Goal: Transaction & Acquisition: Book appointment/travel/reservation

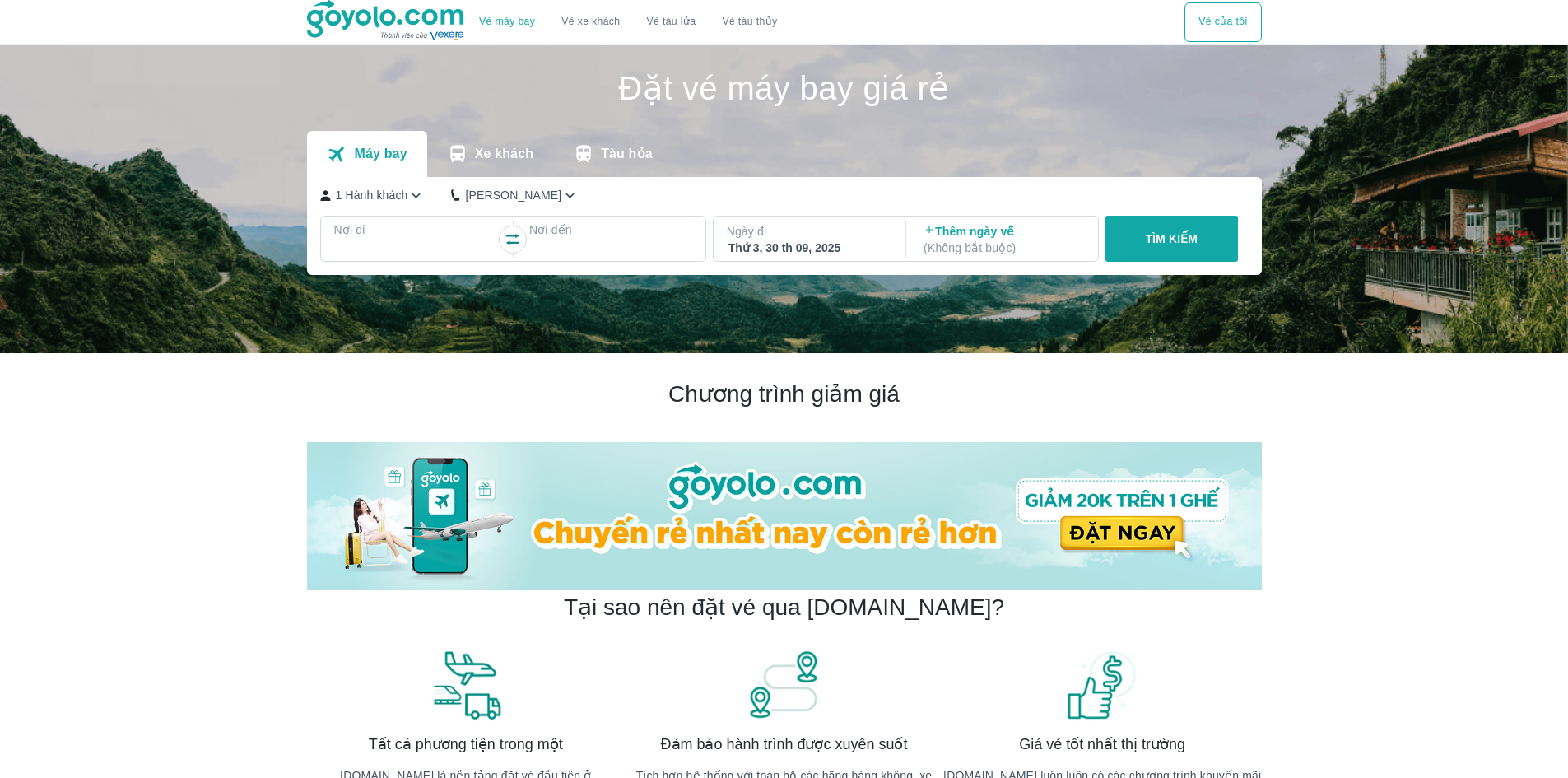
click at [396, 238] on p "Nơi đi" at bounding box center [416, 230] width 163 height 17
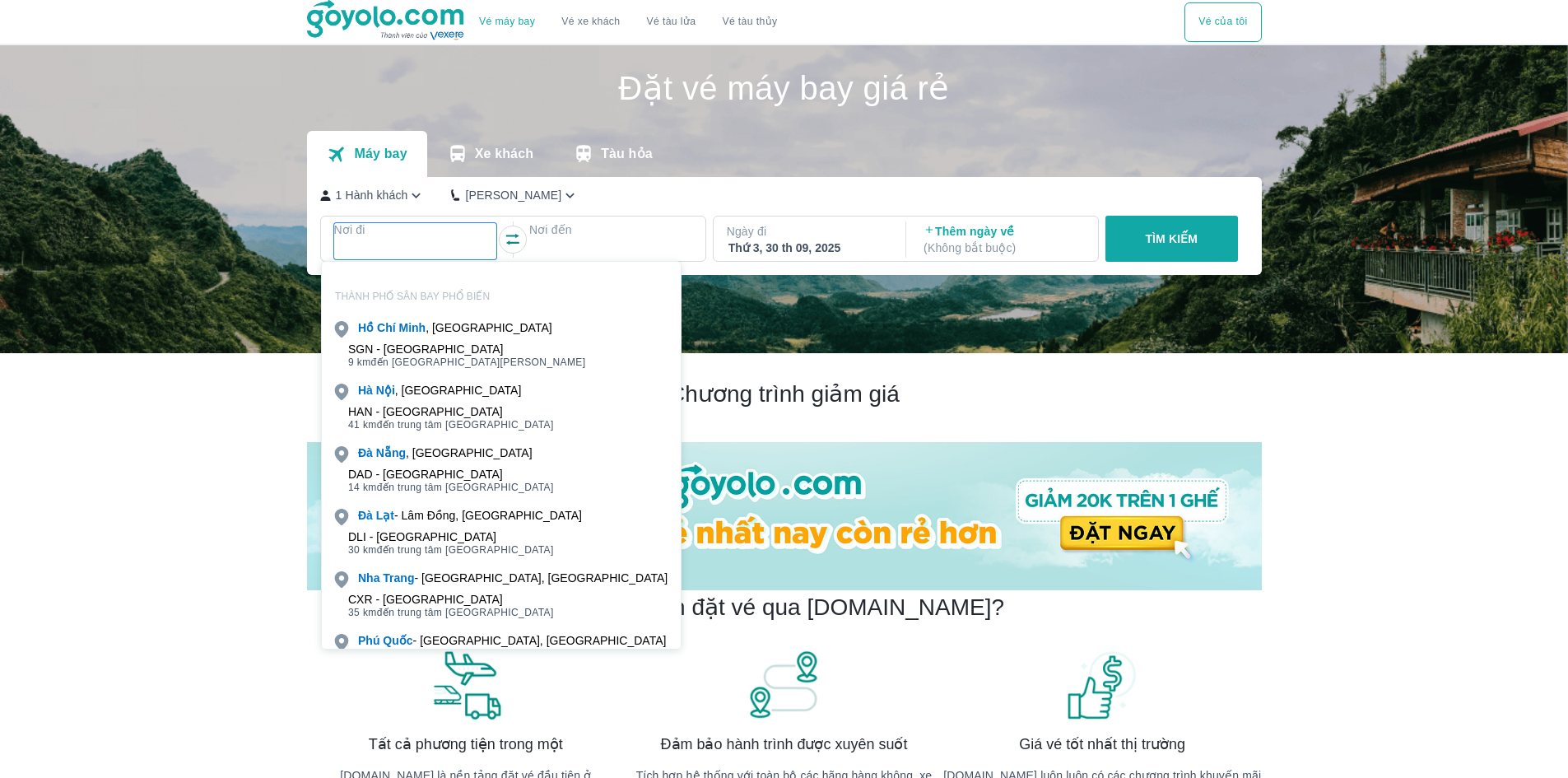
scroll to position [94, 0]
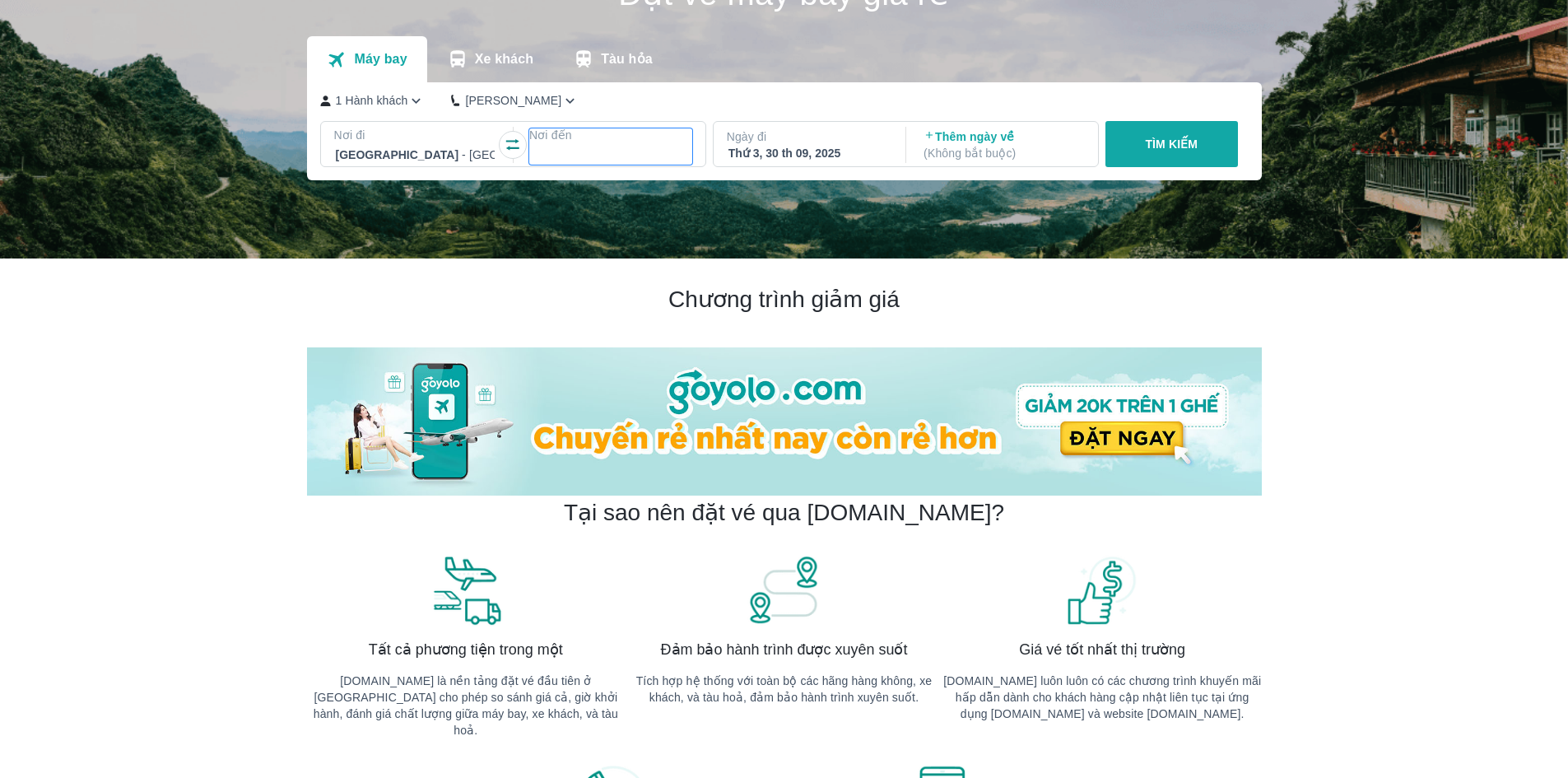
click at [539, 164] on div at bounding box center [610, 155] width 160 height 19
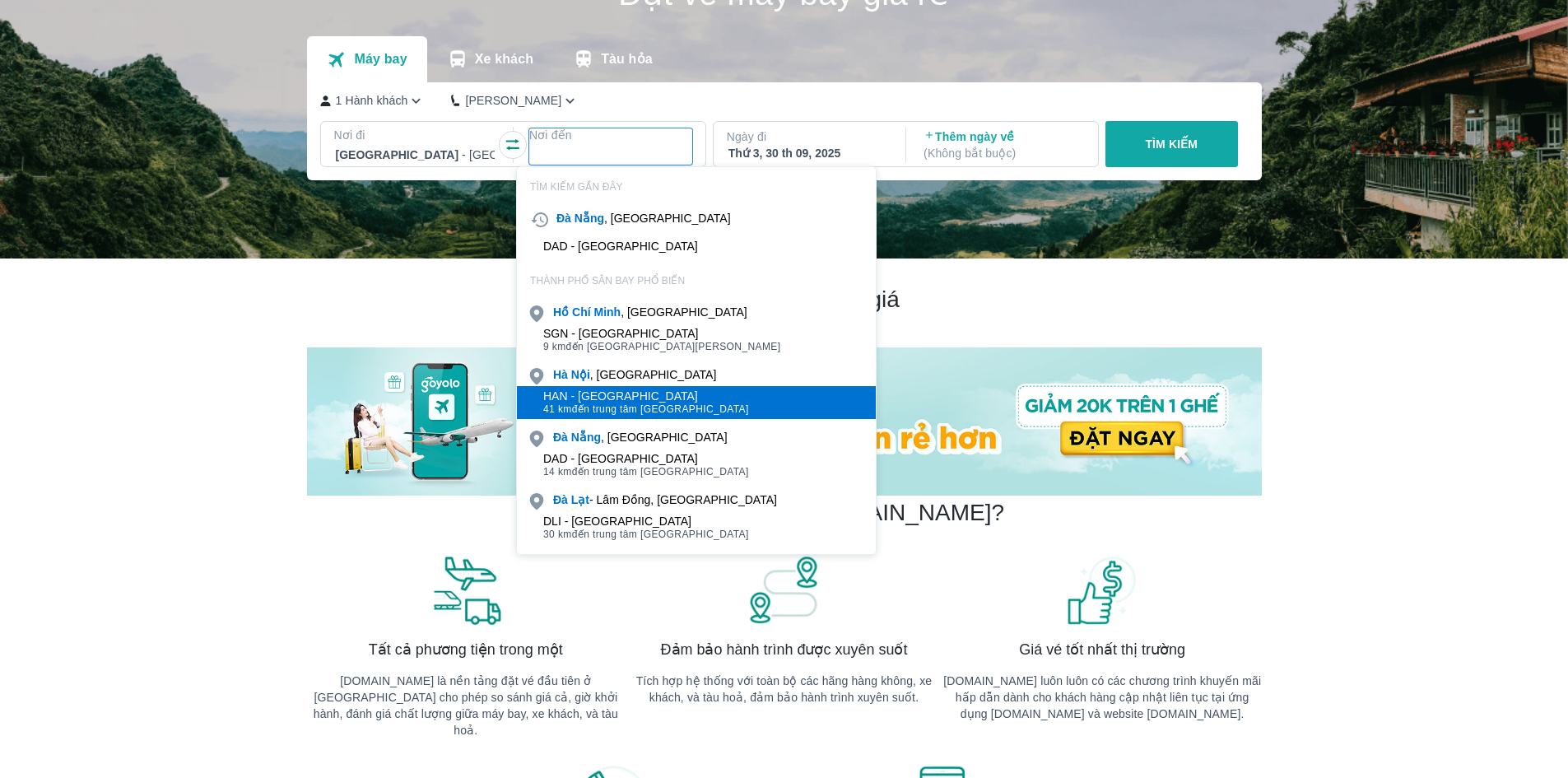
click at [591, 390] on div "HAN - [GEOGRAPHIC_DATA]" at bounding box center [645, 396] width 206 height 13
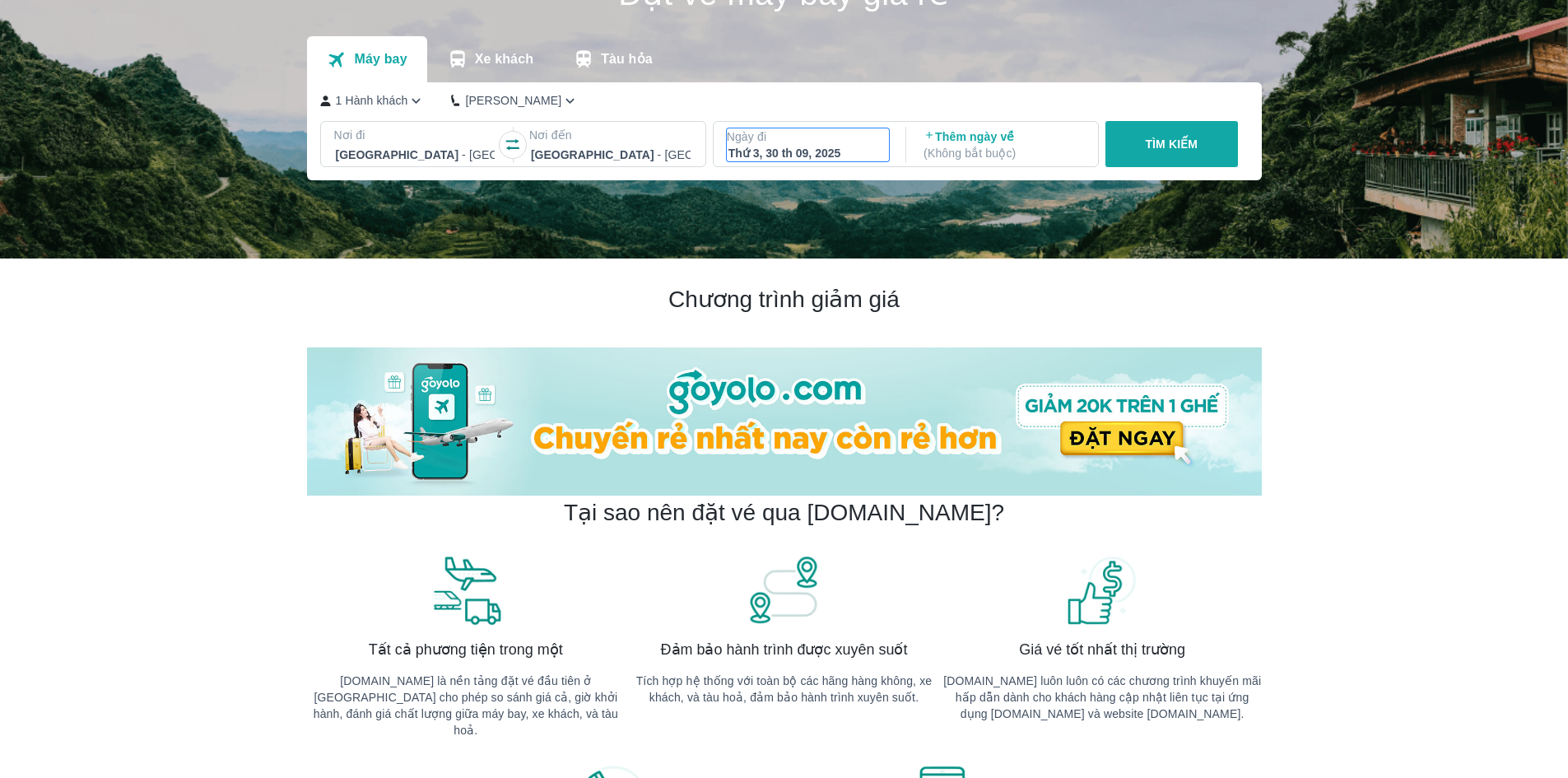
click at [798, 151] on div "Thứ 3, 30 th 09, 2025" at bounding box center [808, 153] width 160 height 17
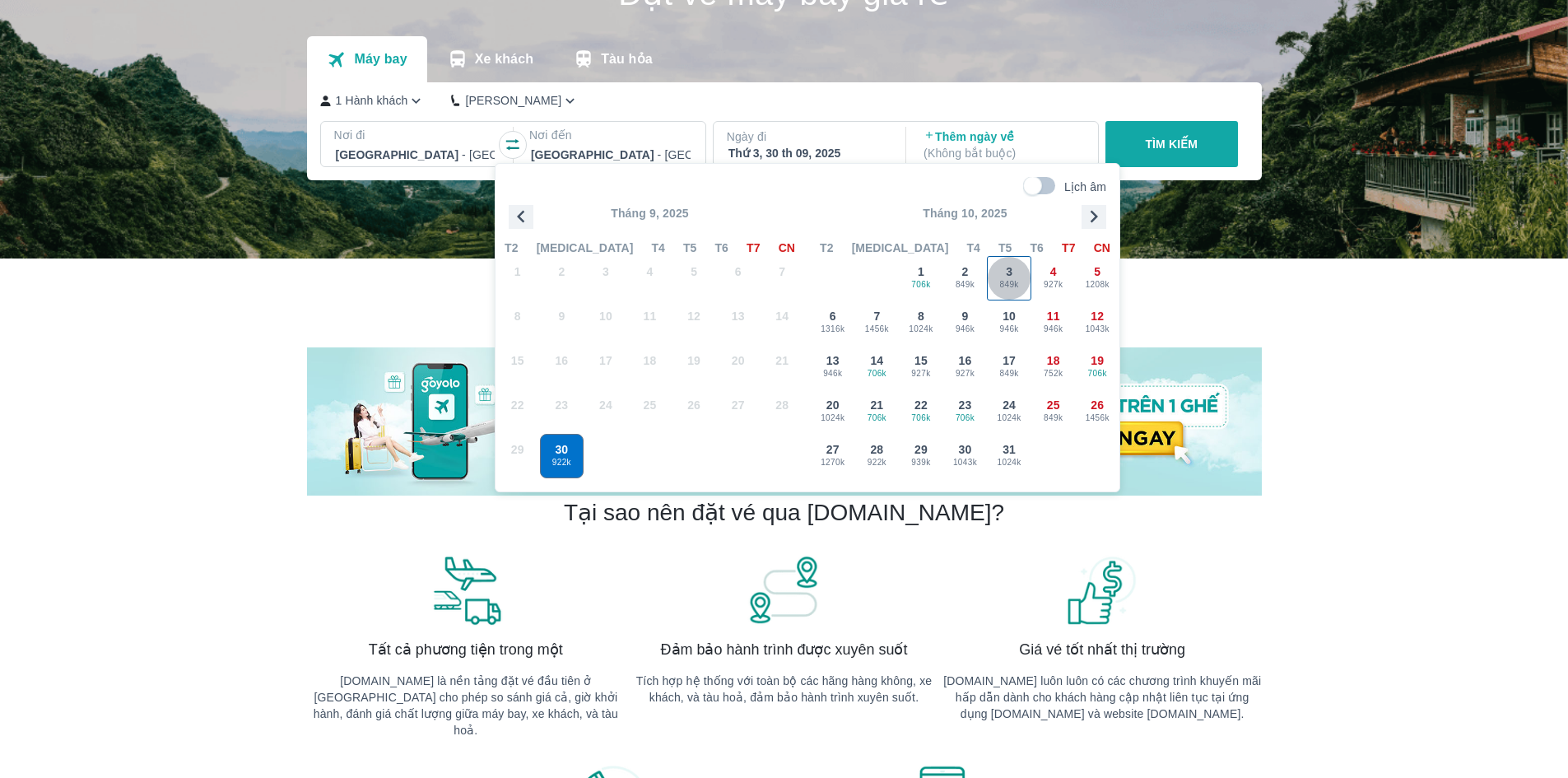
click at [997, 284] on span "849k" at bounding box center [1009, 284] width 42 height 13
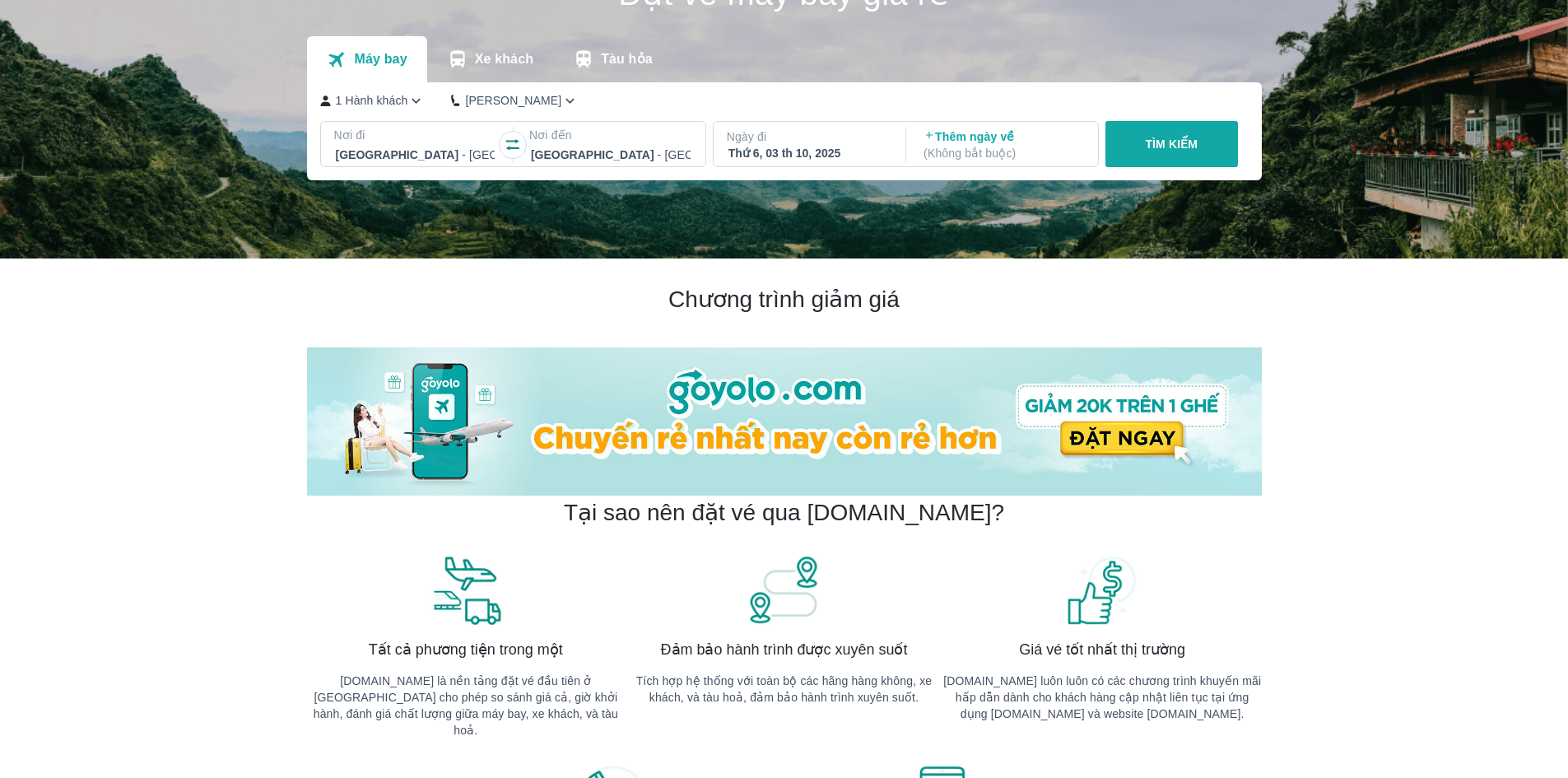
click at [1195, 173] on div "Nơi đi [GEOGRAPHIC_DATA] - [GEOGRAPHIC_DATA] Nơi đến [GEOGRAPHIC_DATA] - [GEOGR…" at bounding box center [784, 147] width 927 height 53
click at [1200, 155] on button "TÌM KIẾM" at bounding box center [1172, 144] width 132 height 46
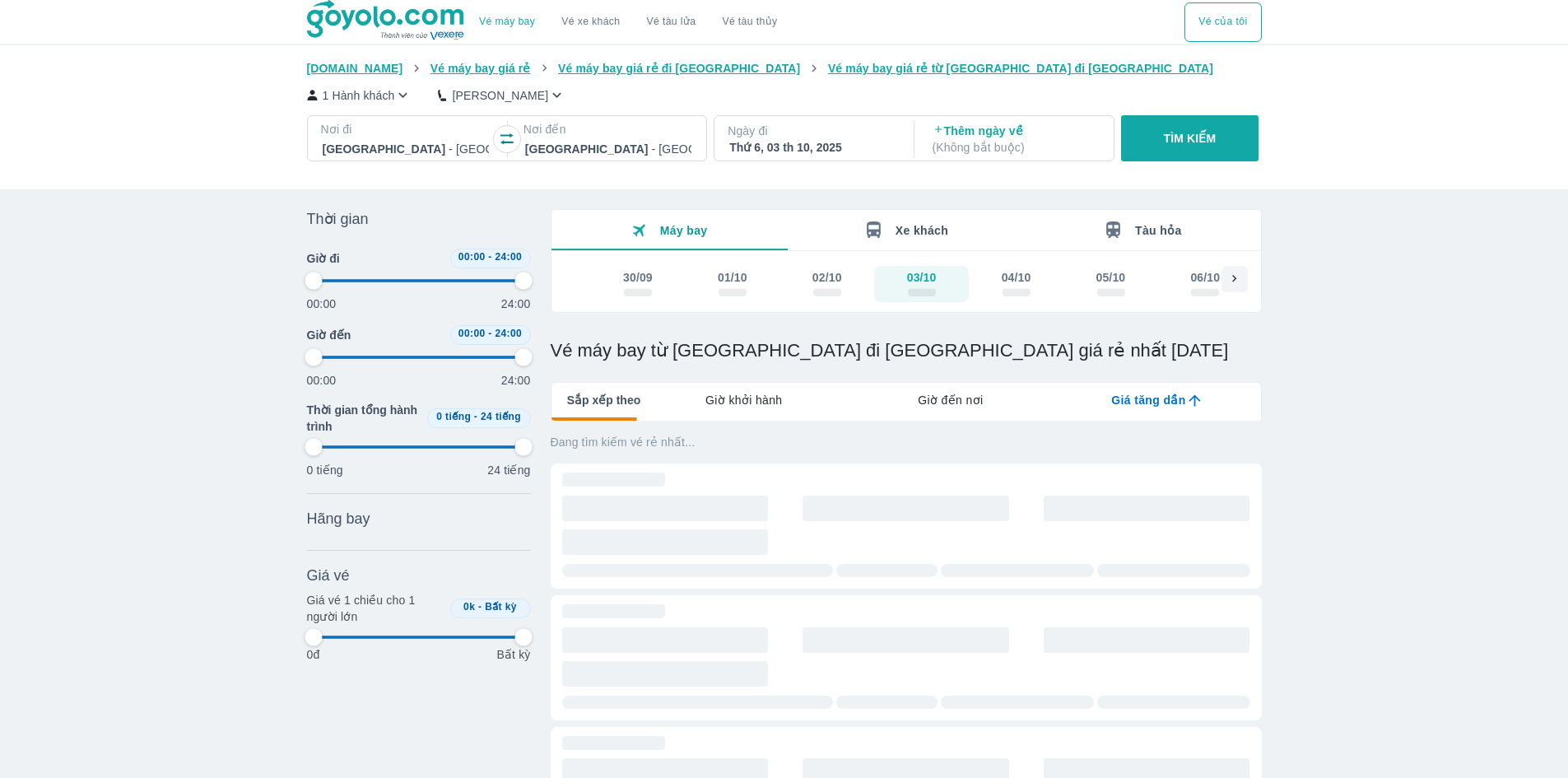
type input "97.9166666666667"
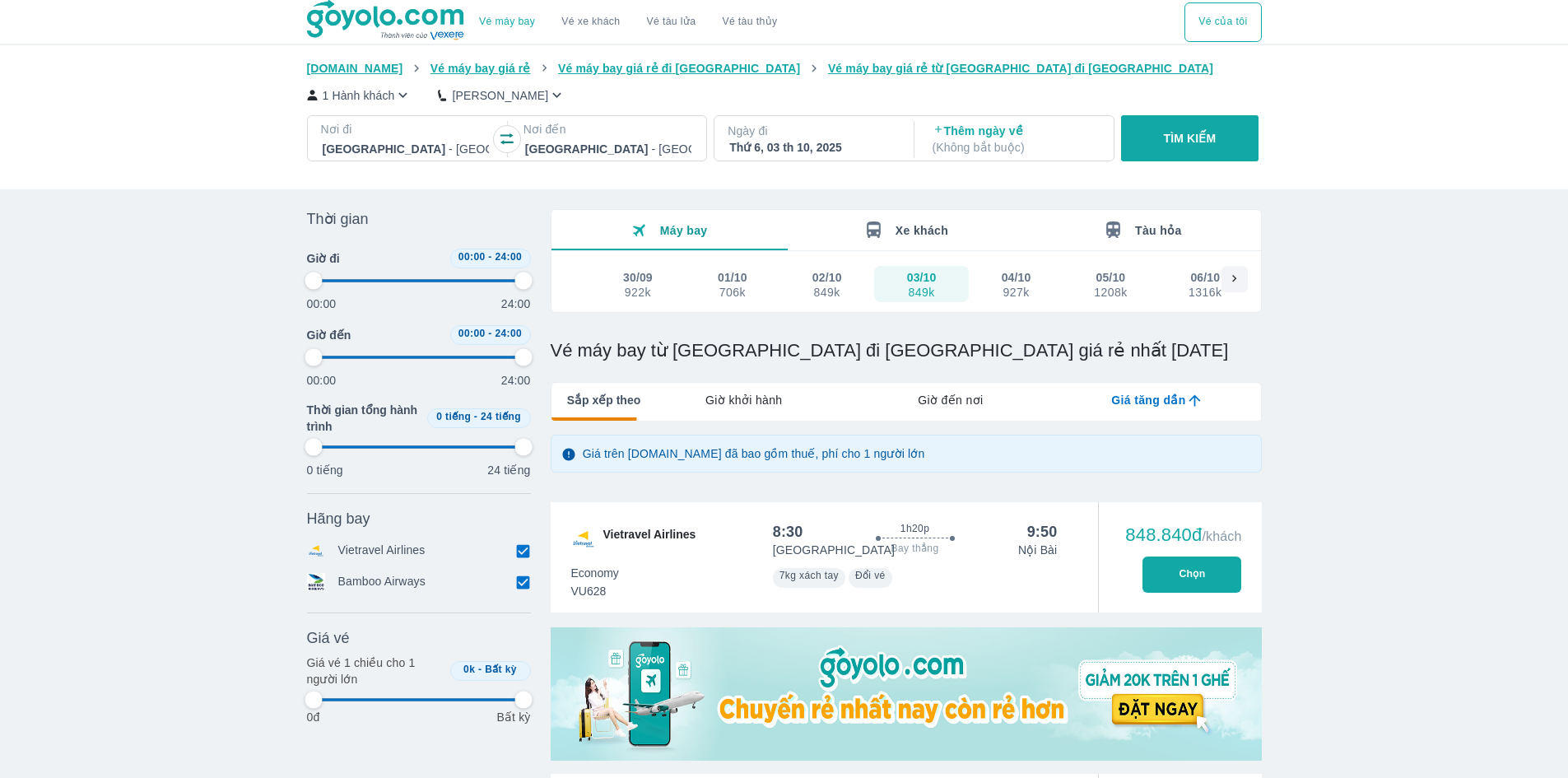
type input "97.9166666666667"
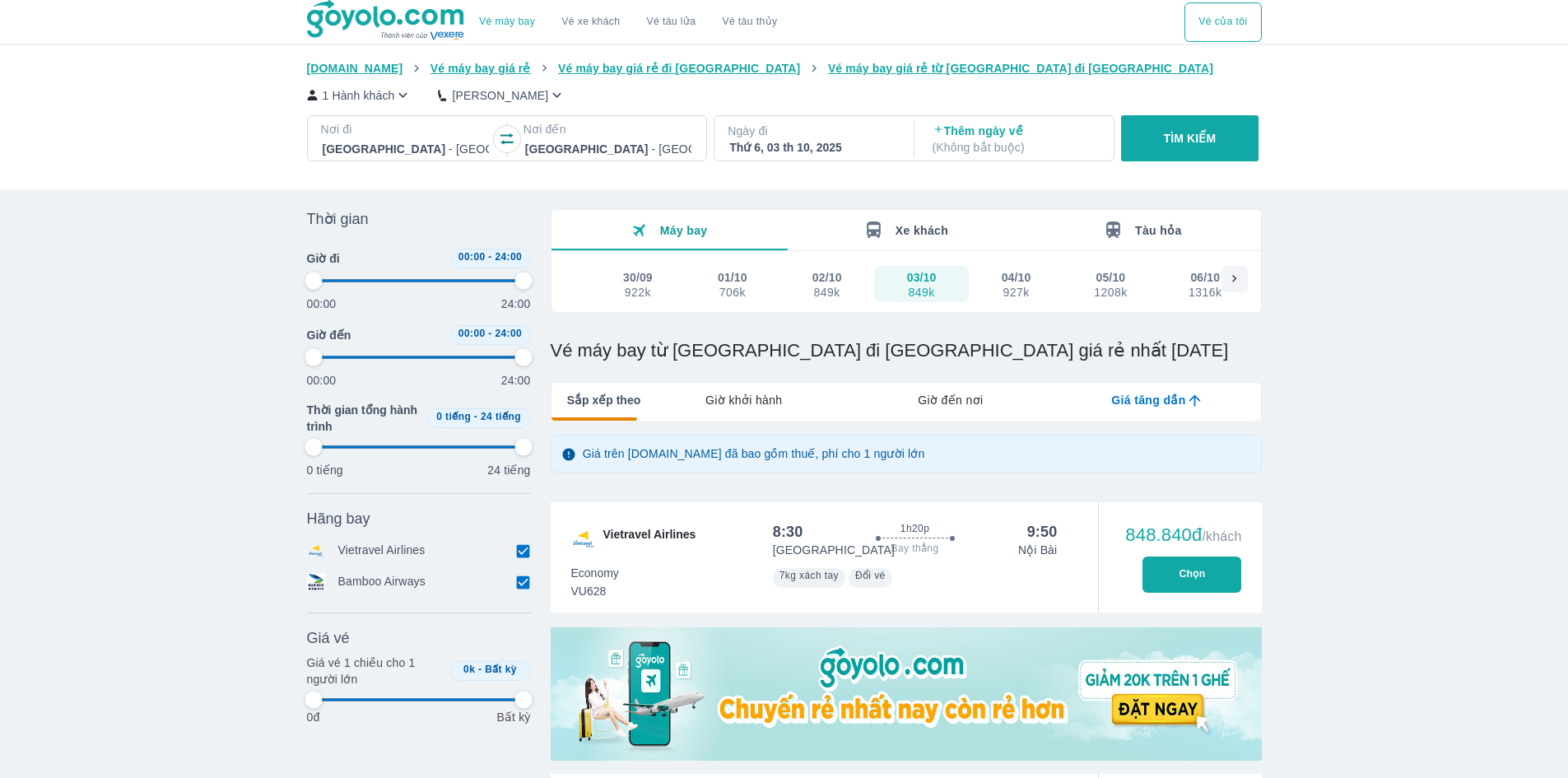
type input "97.9166666666667"
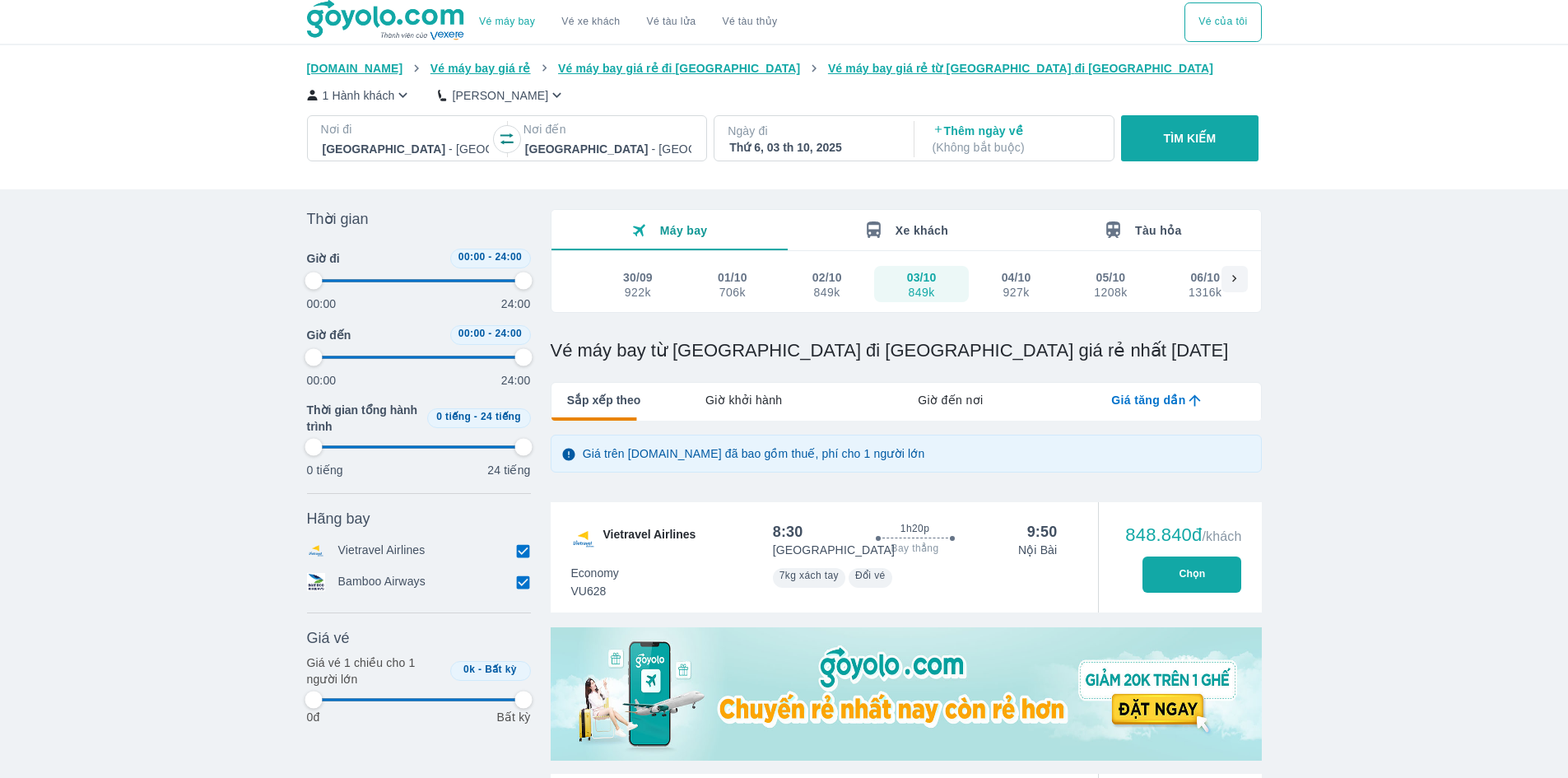
type input "97.9166666666667"
click at [743, 137] on p "Ngày đi" at bounding box center [812, 131] width 170 height 17
type input "97.9166666666667"
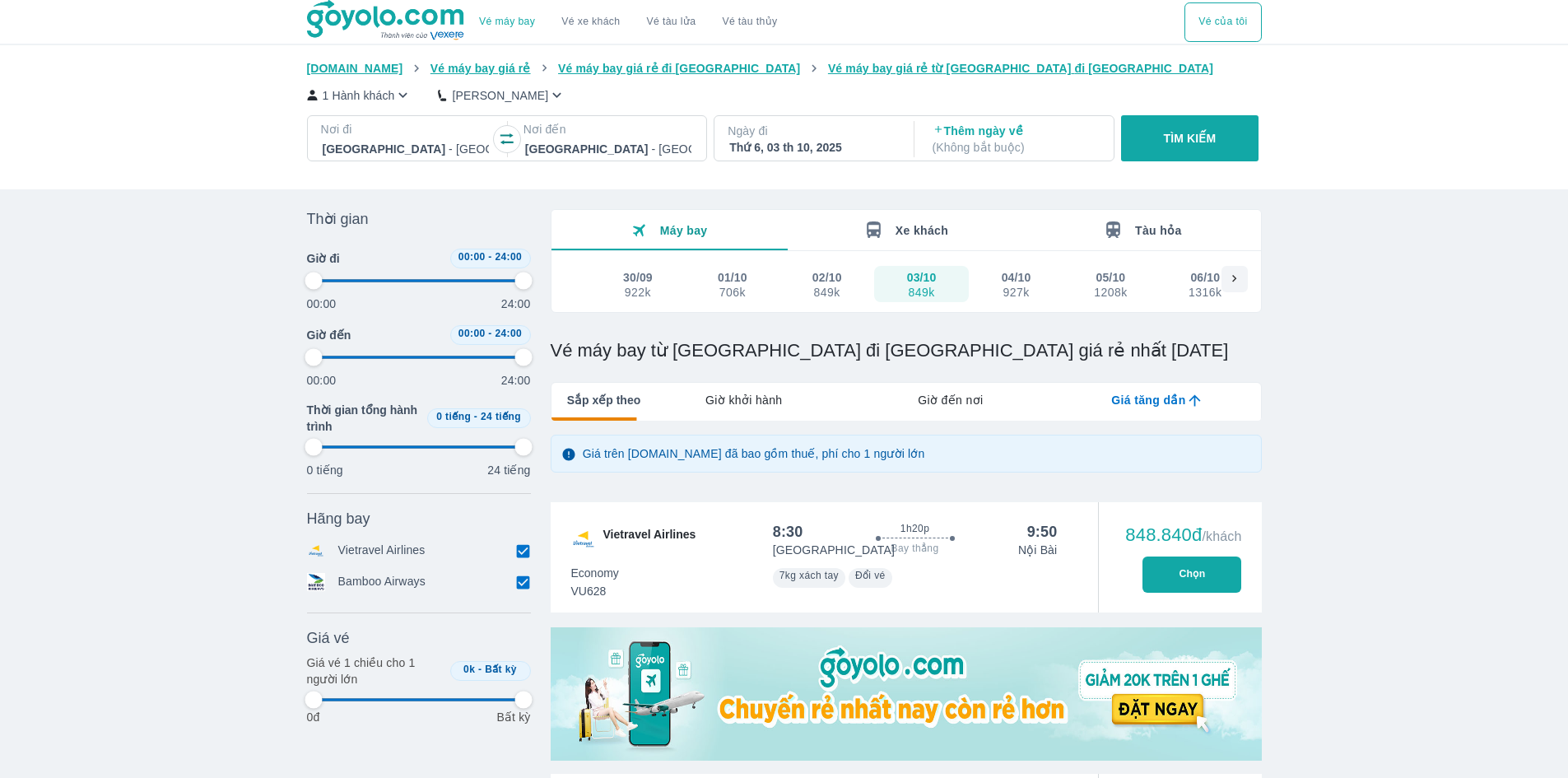
type input "97.9166666666667"
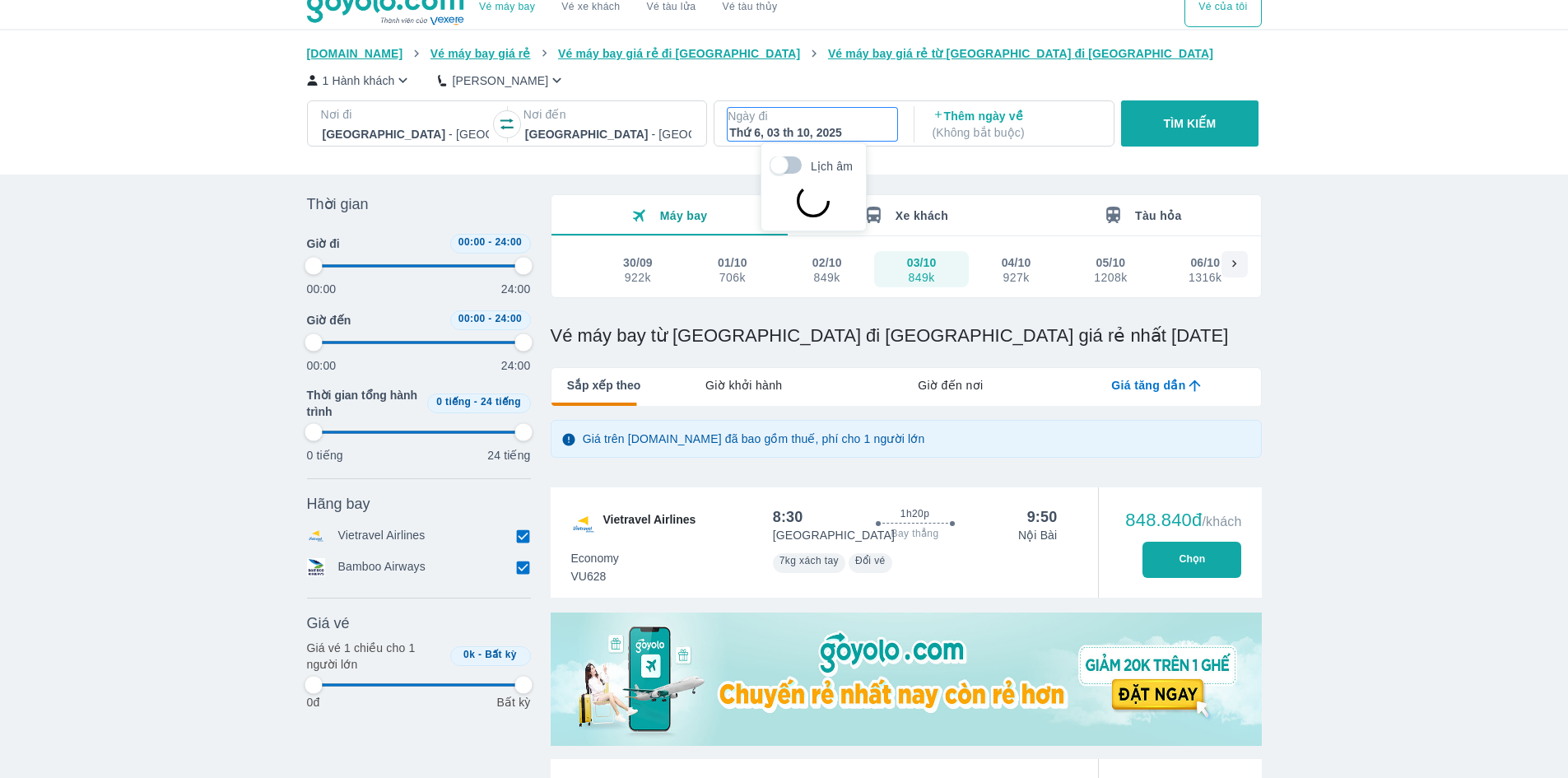
scroll to position [94, 0]
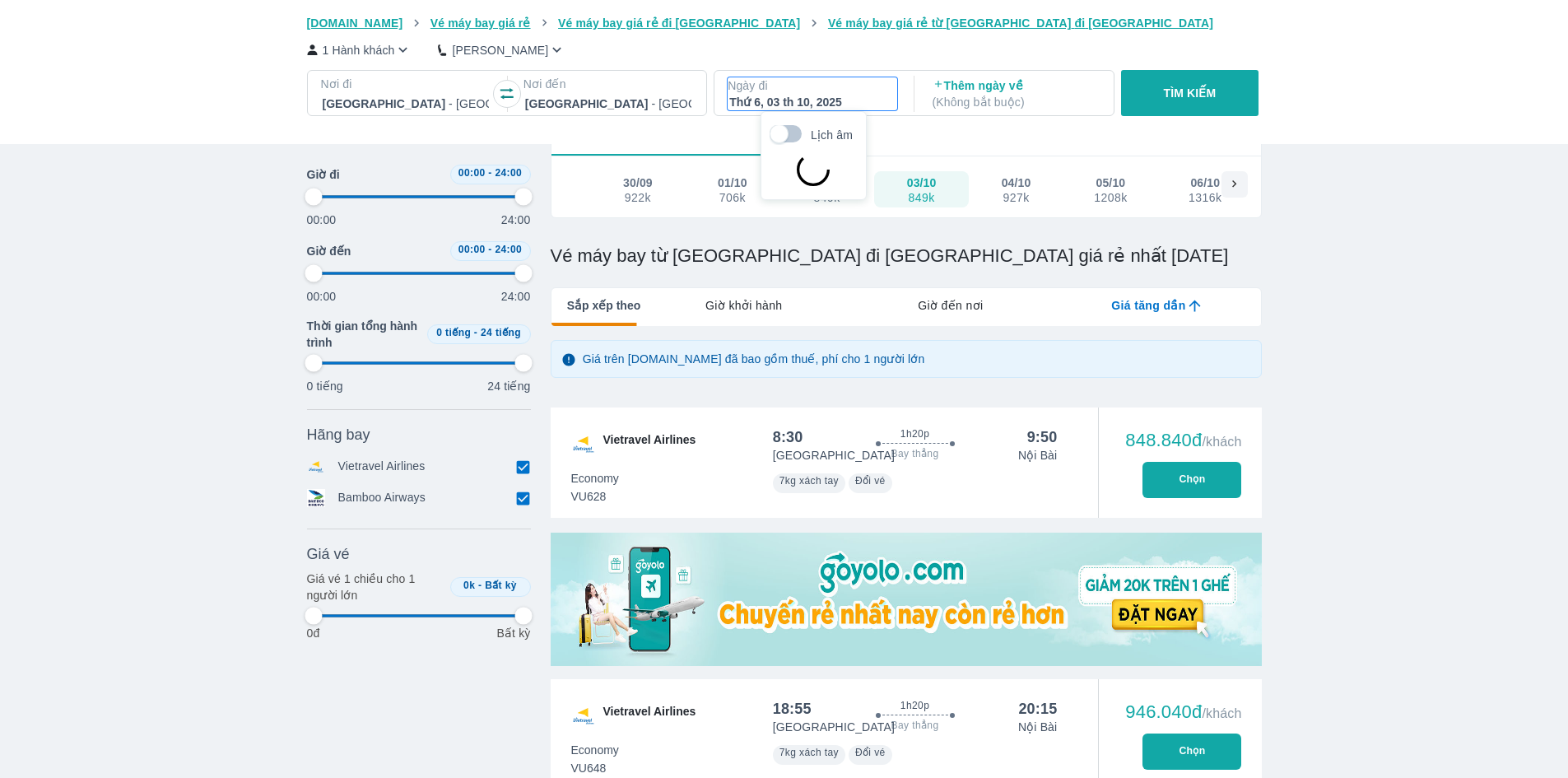
type input "97.9166666666667"
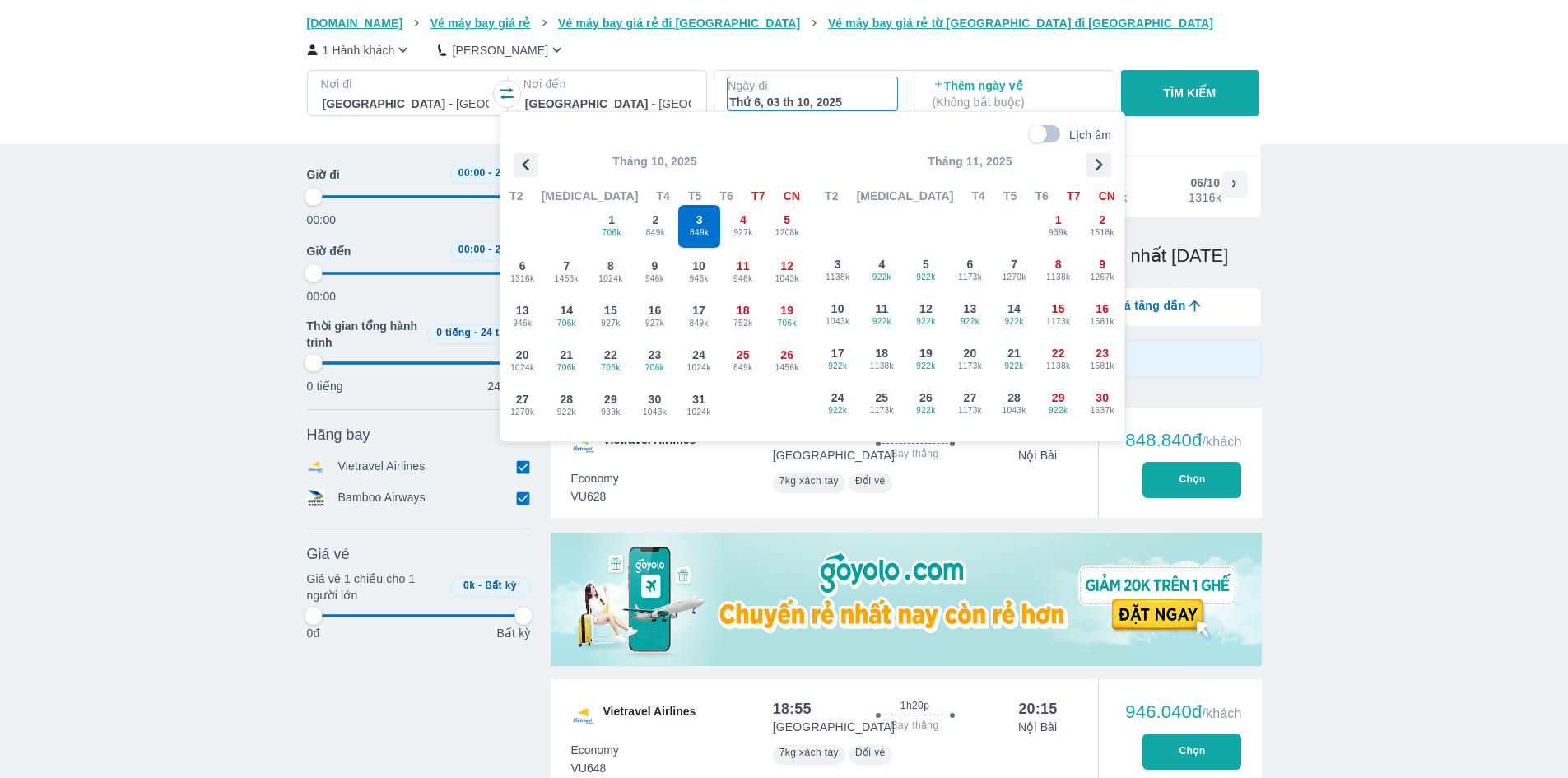
type input "97.9166666666667"
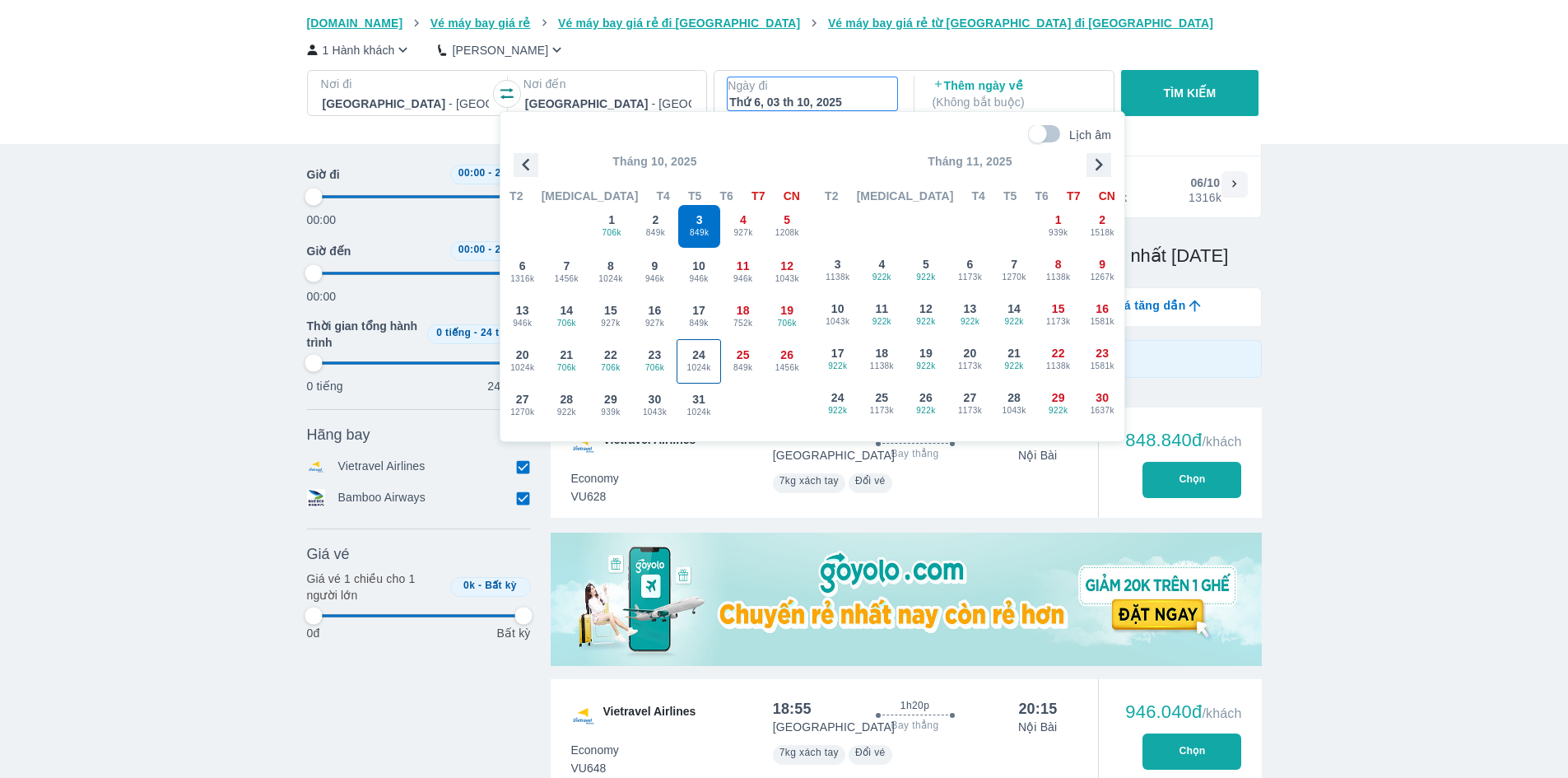
type input "97.9166666666667"
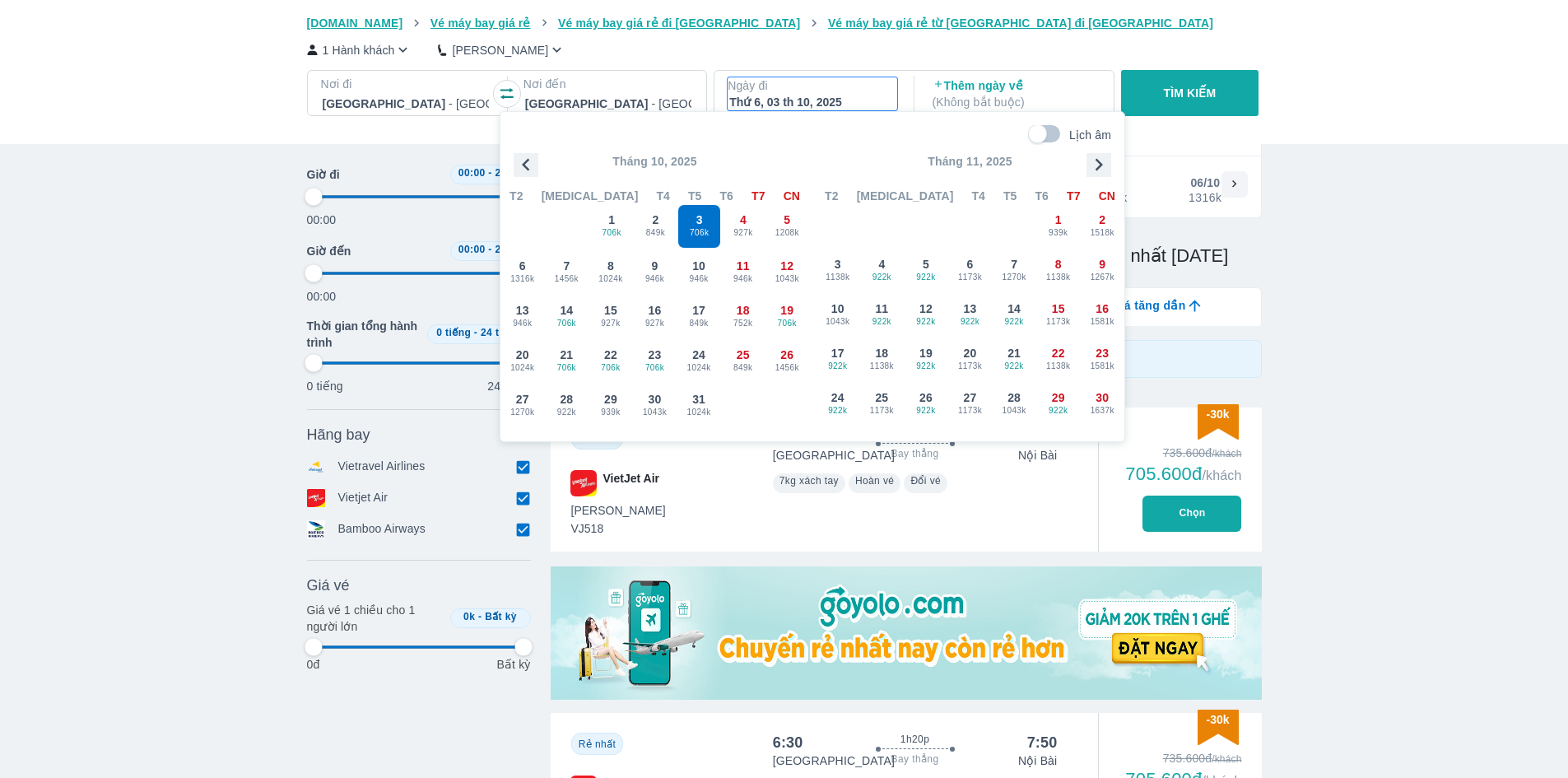
type input "97.9166666666667"
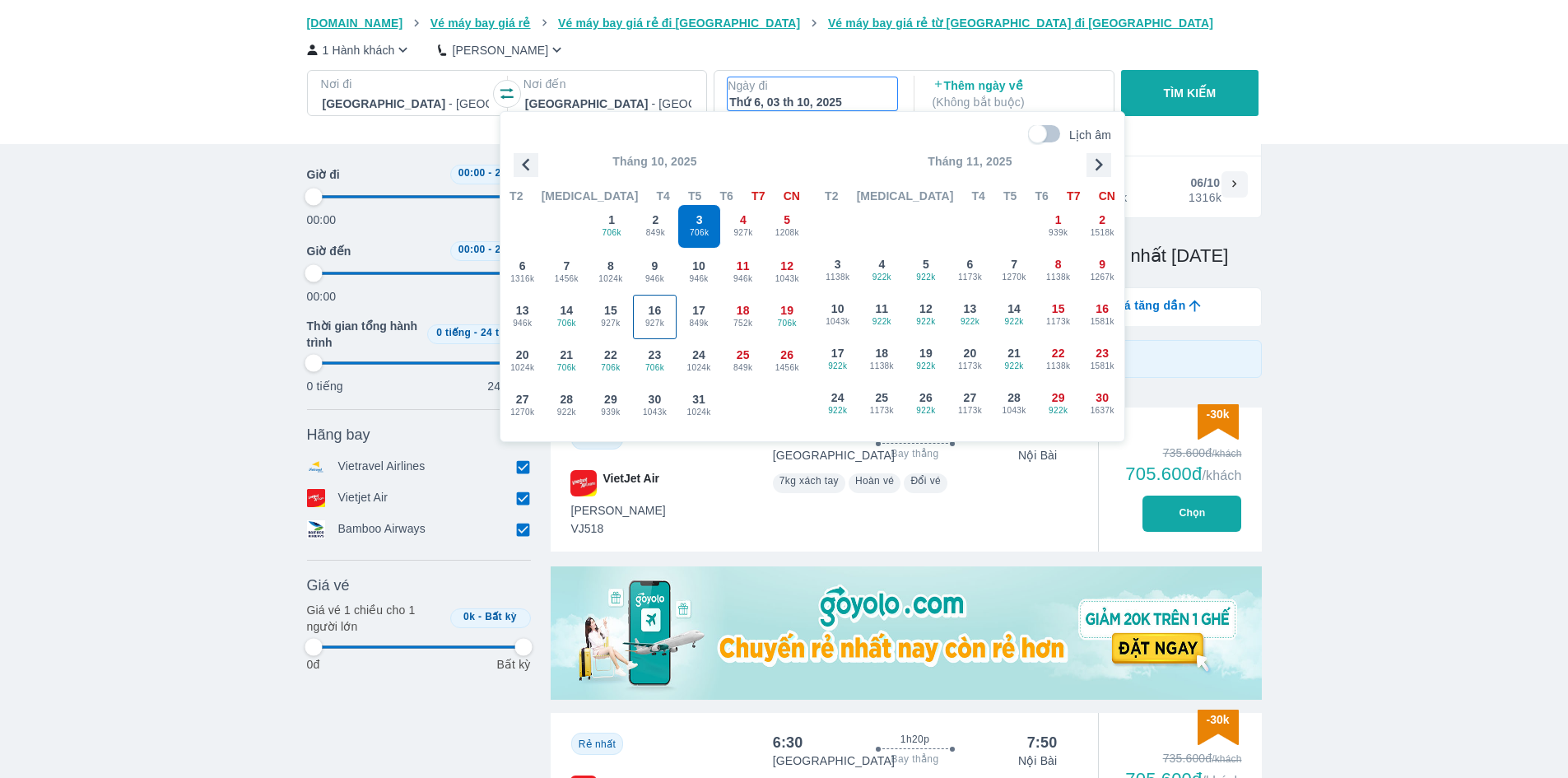
type input "97.9166666666667"
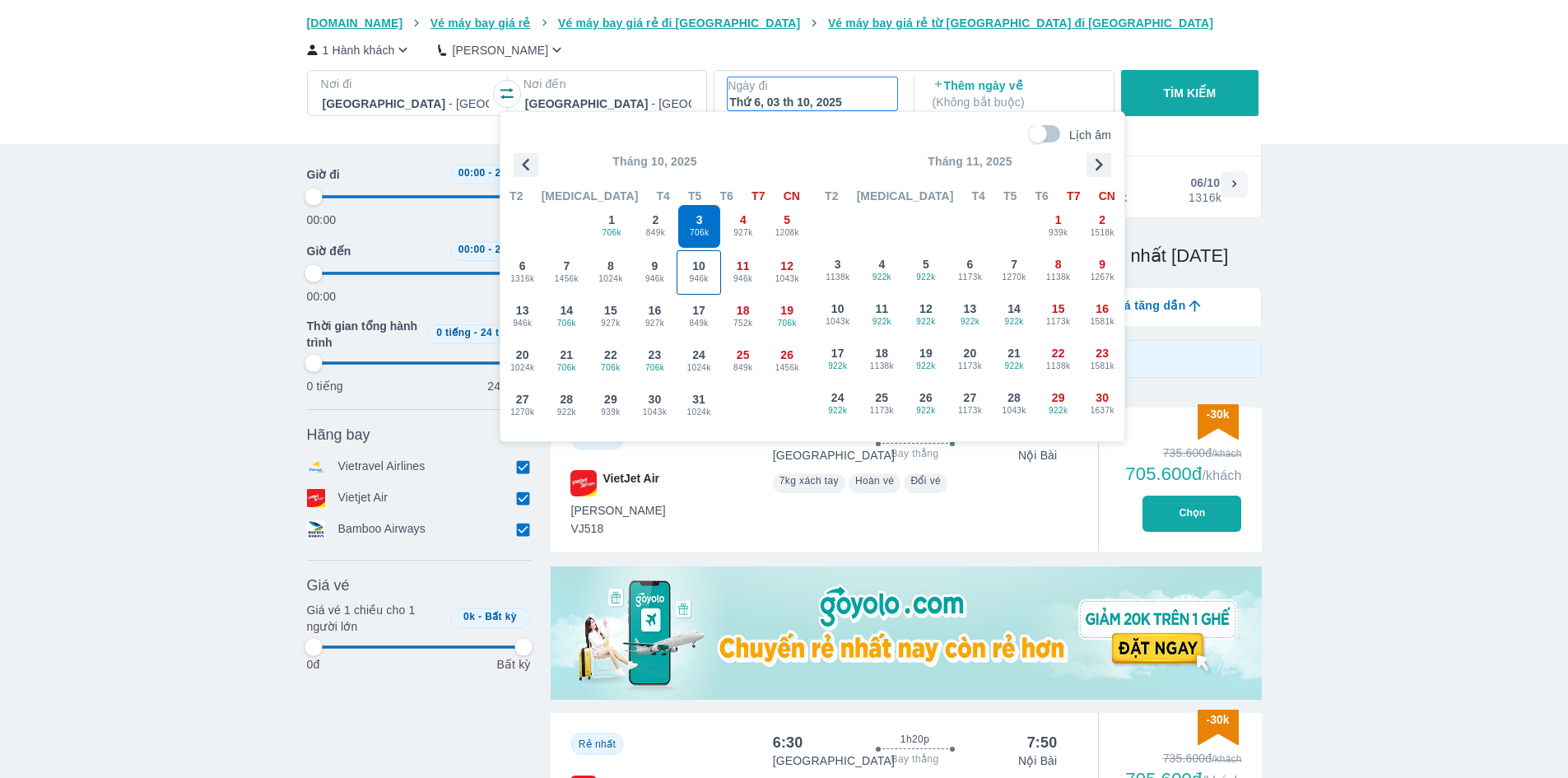
type input "97.9166666666667"
click at [705, 276] on span "946k" at bounding box center [698, 279] width 42 height 13
type input "97.9166666666667"
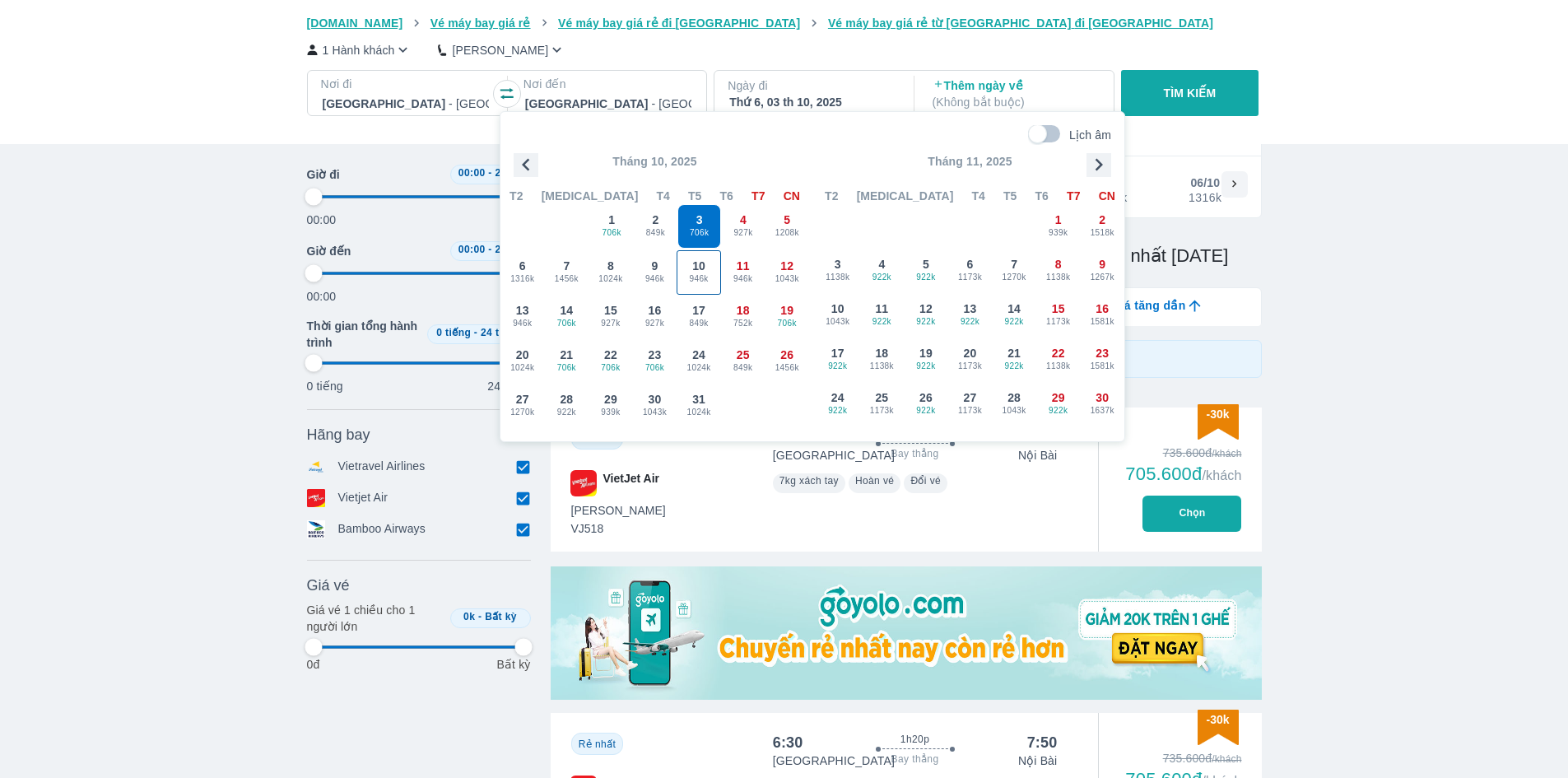
type input "97.9166666666667"
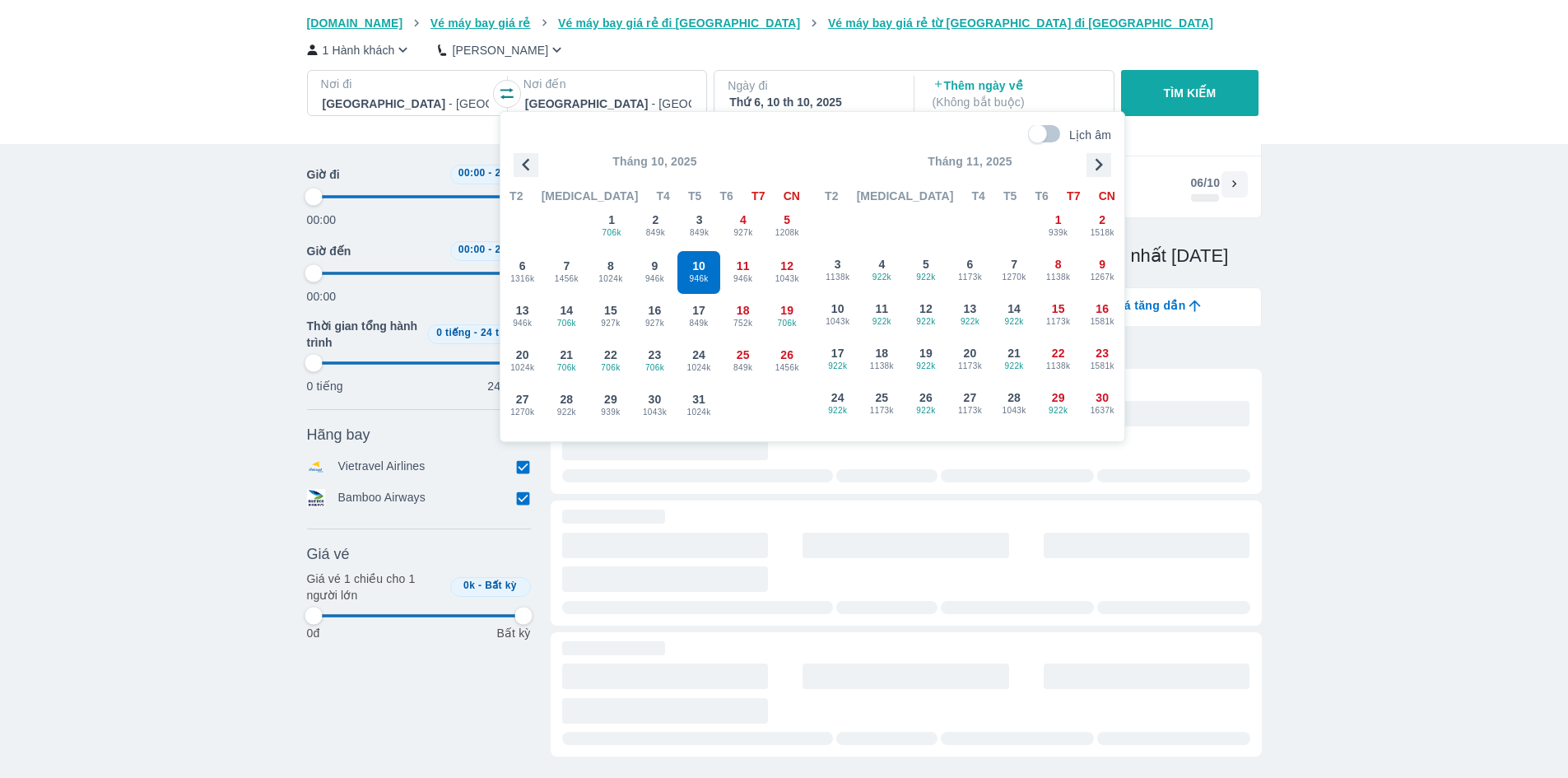
type input "97.9166666666667"
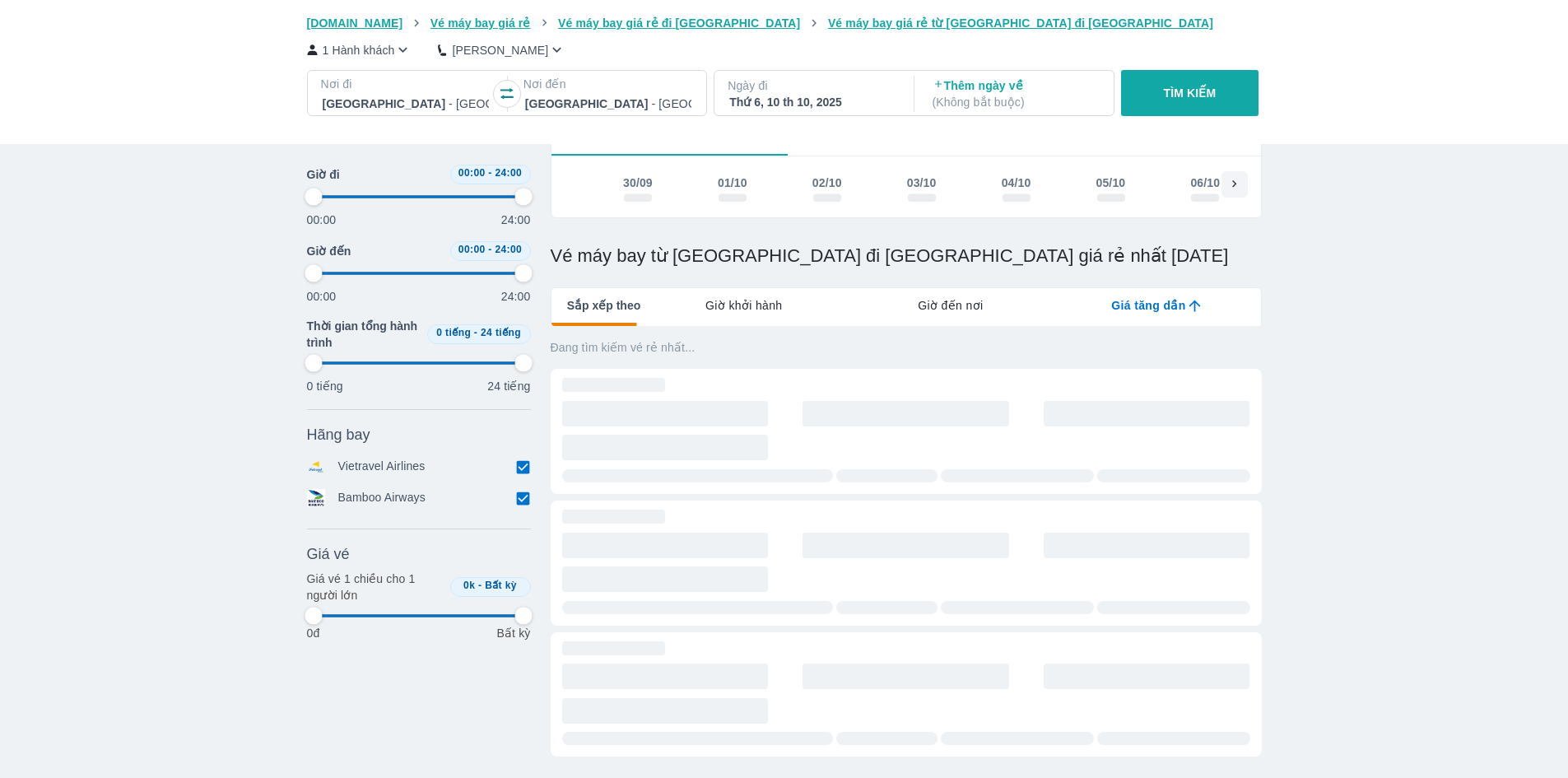
scroll to position [0, 410]
type input "97.9166666666667"
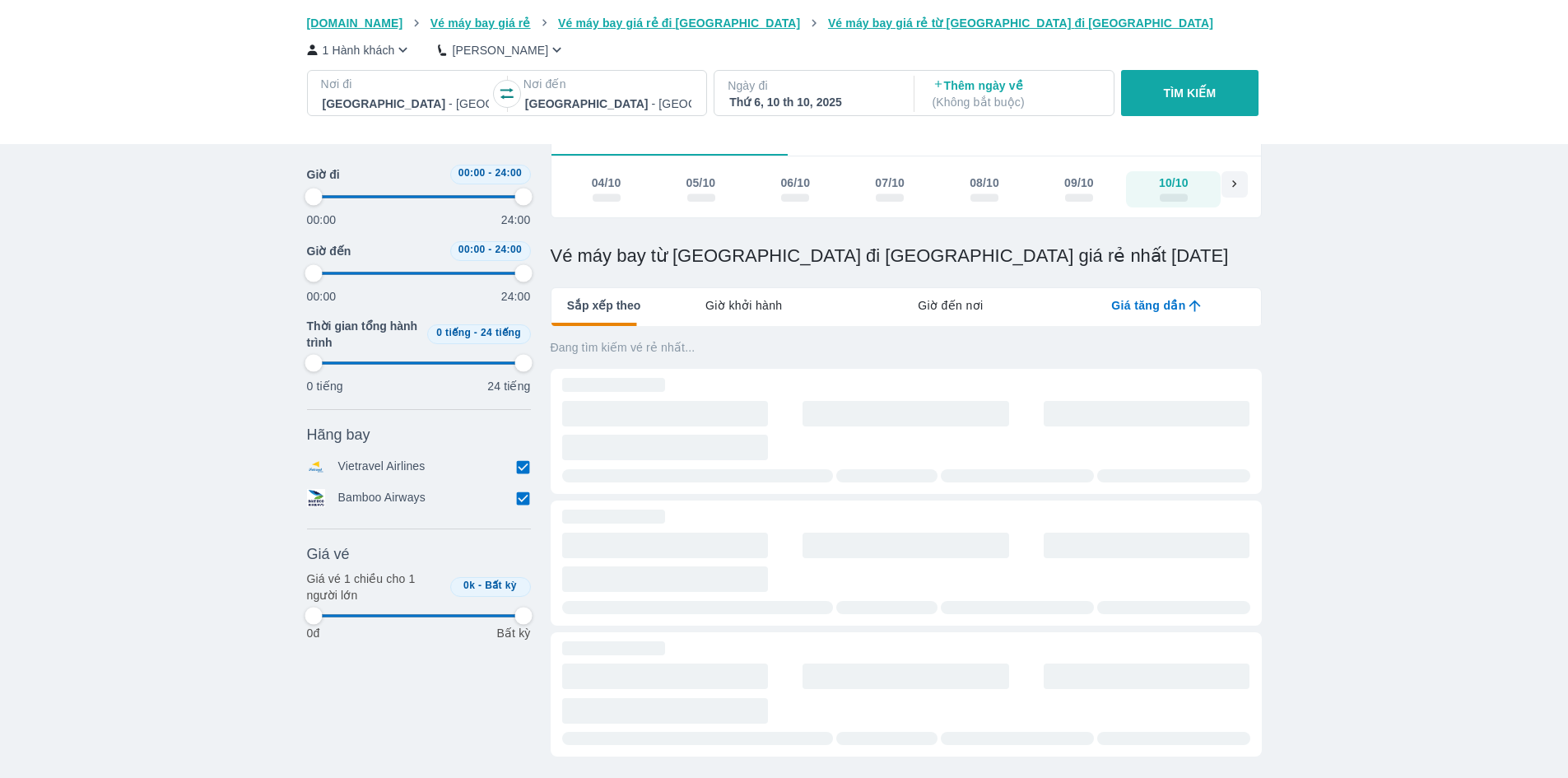
type input "97.9166666666667"
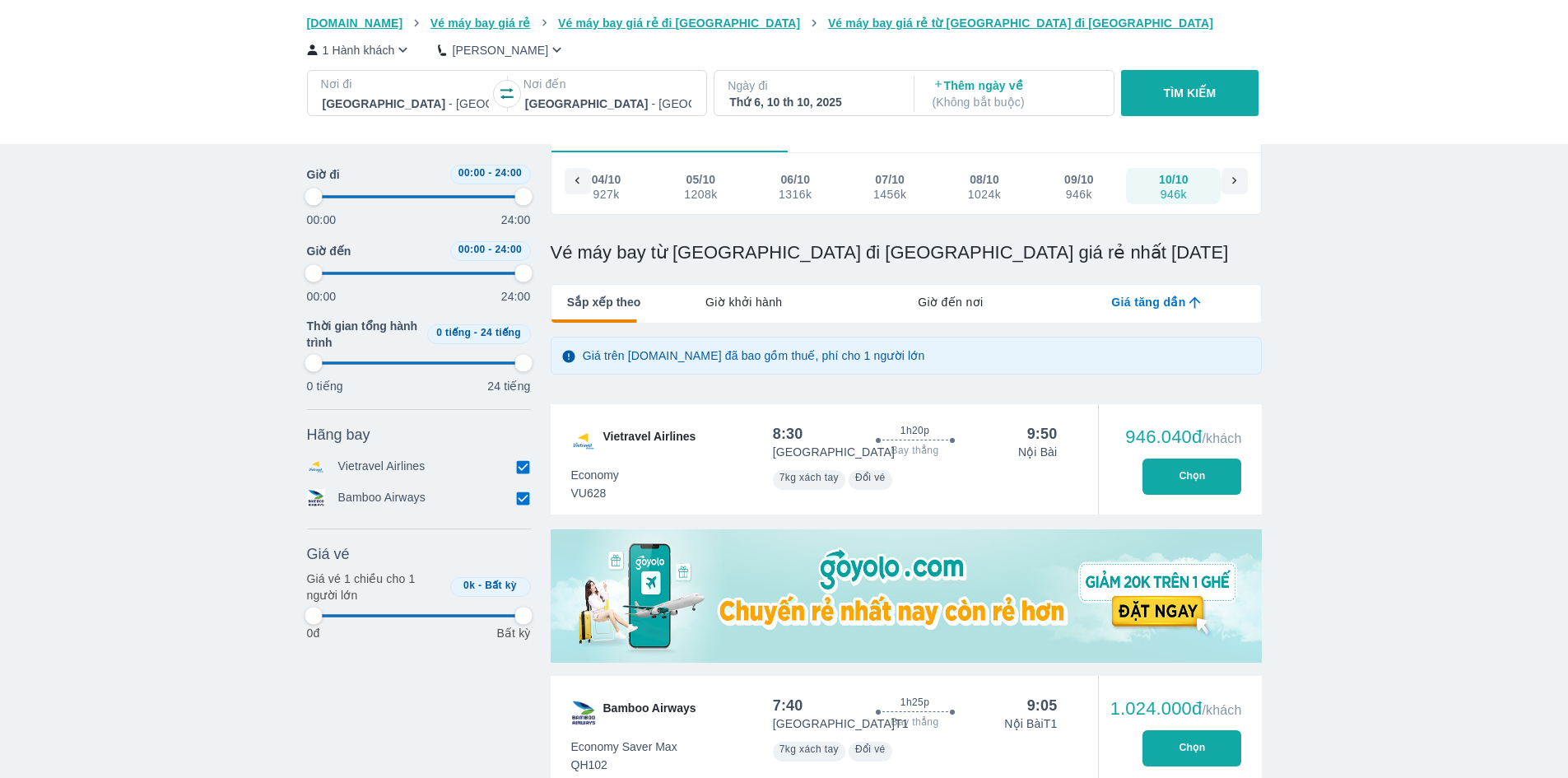
type input "97.9166666666667"
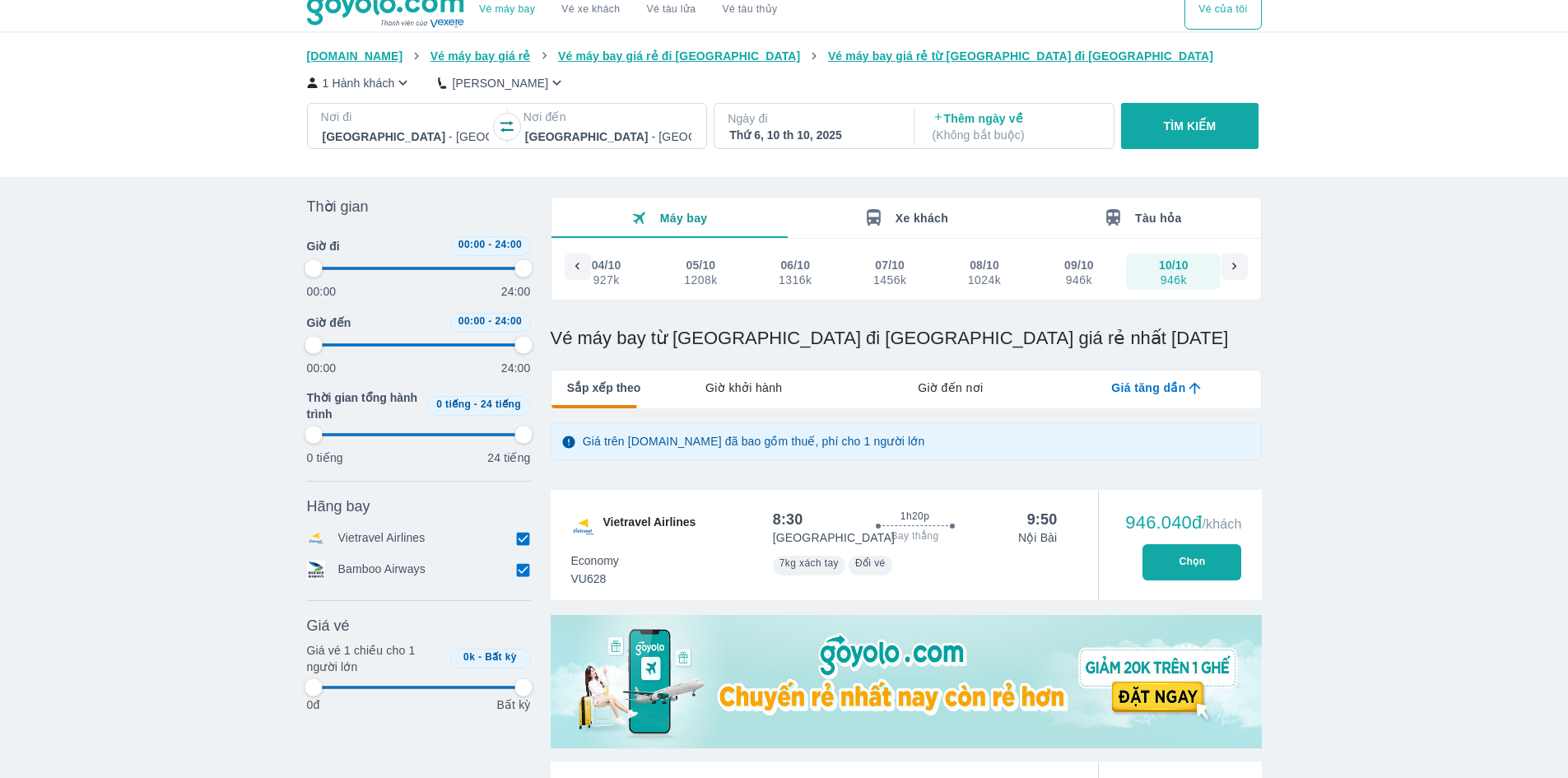
type input "97.9166666666667"
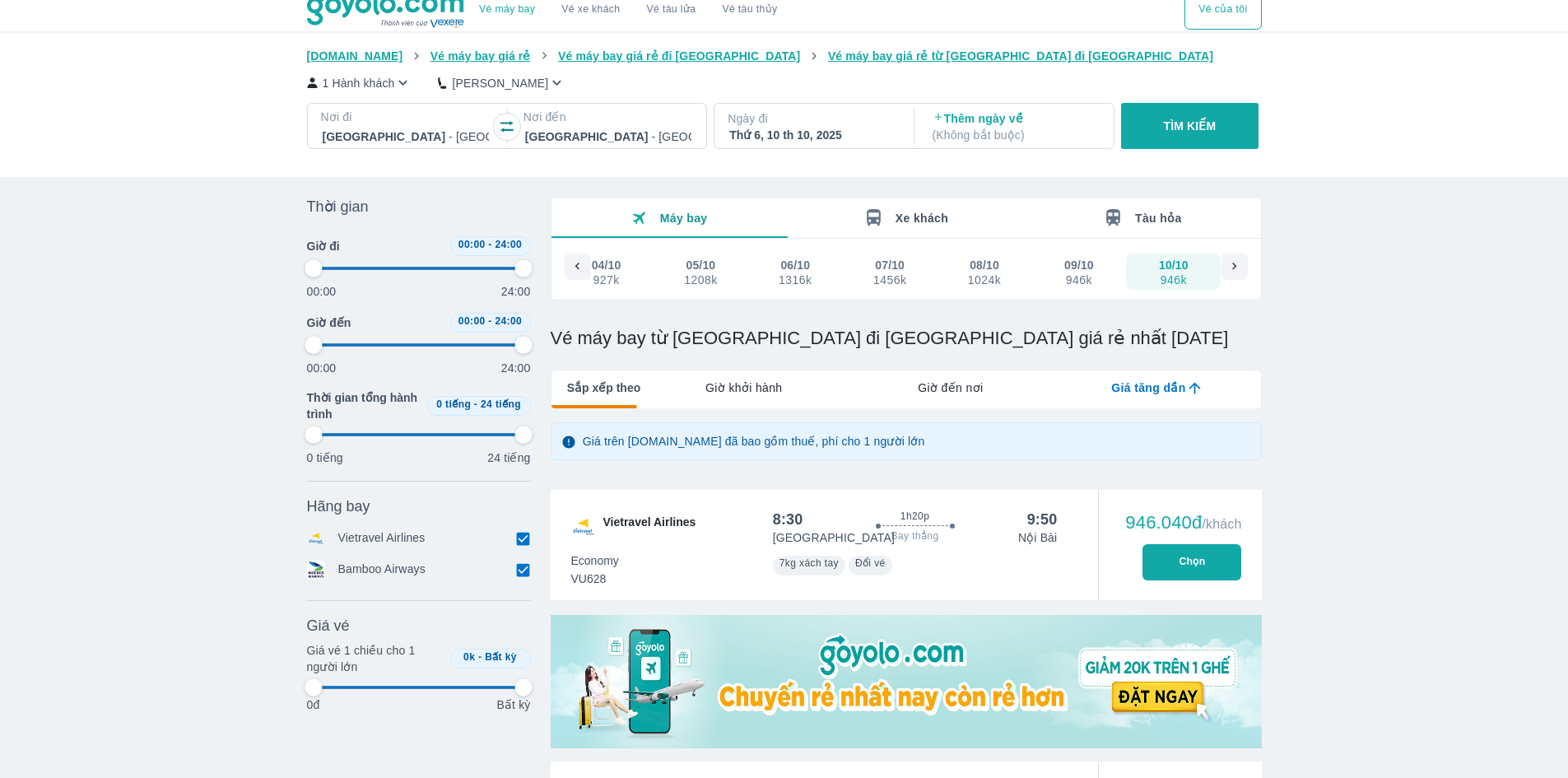
type input "97.9166666666667"
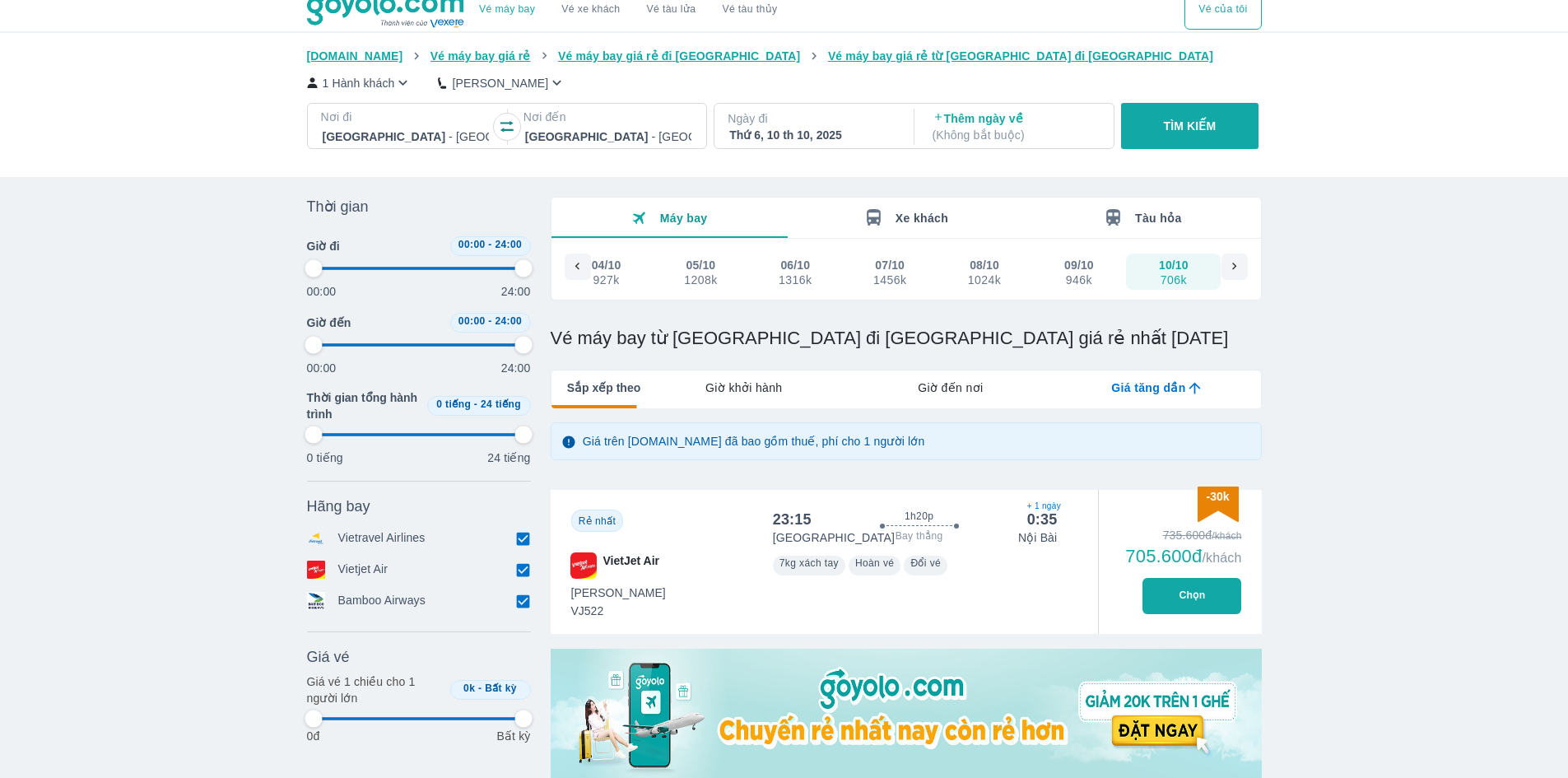
type input "97.9166666666667"
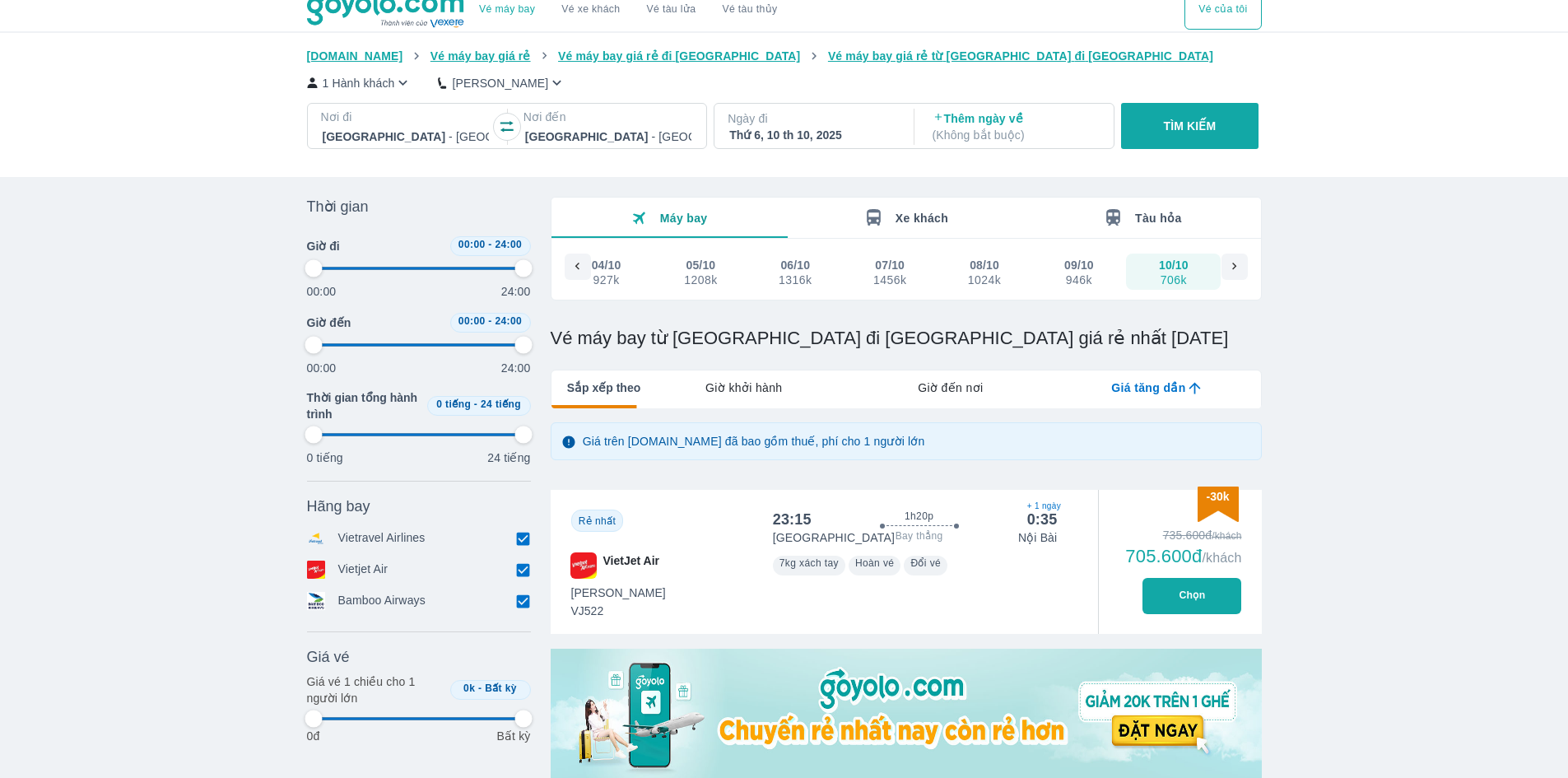
type input "97.9166666666667"
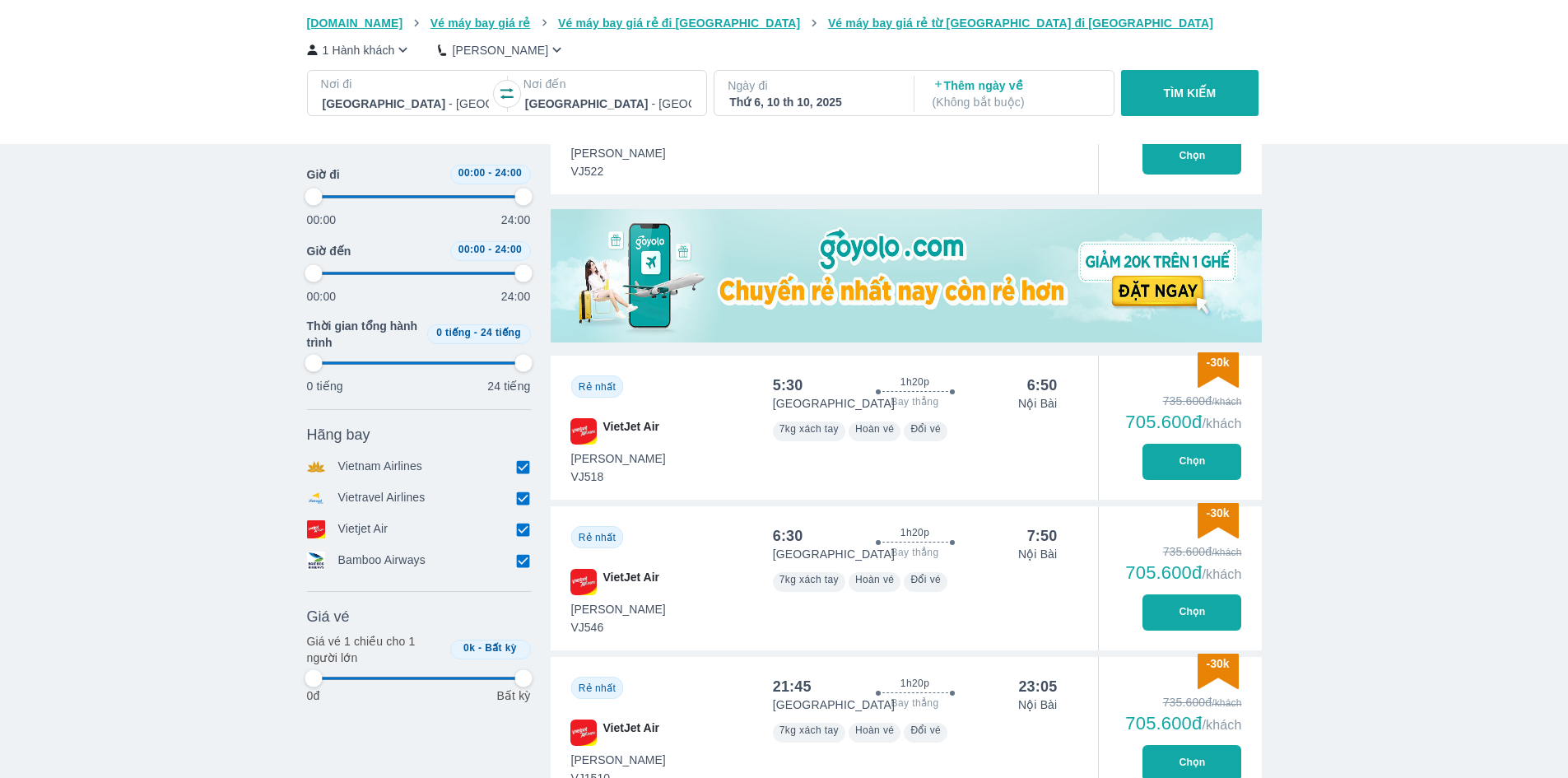
type input "97.9166666666667"
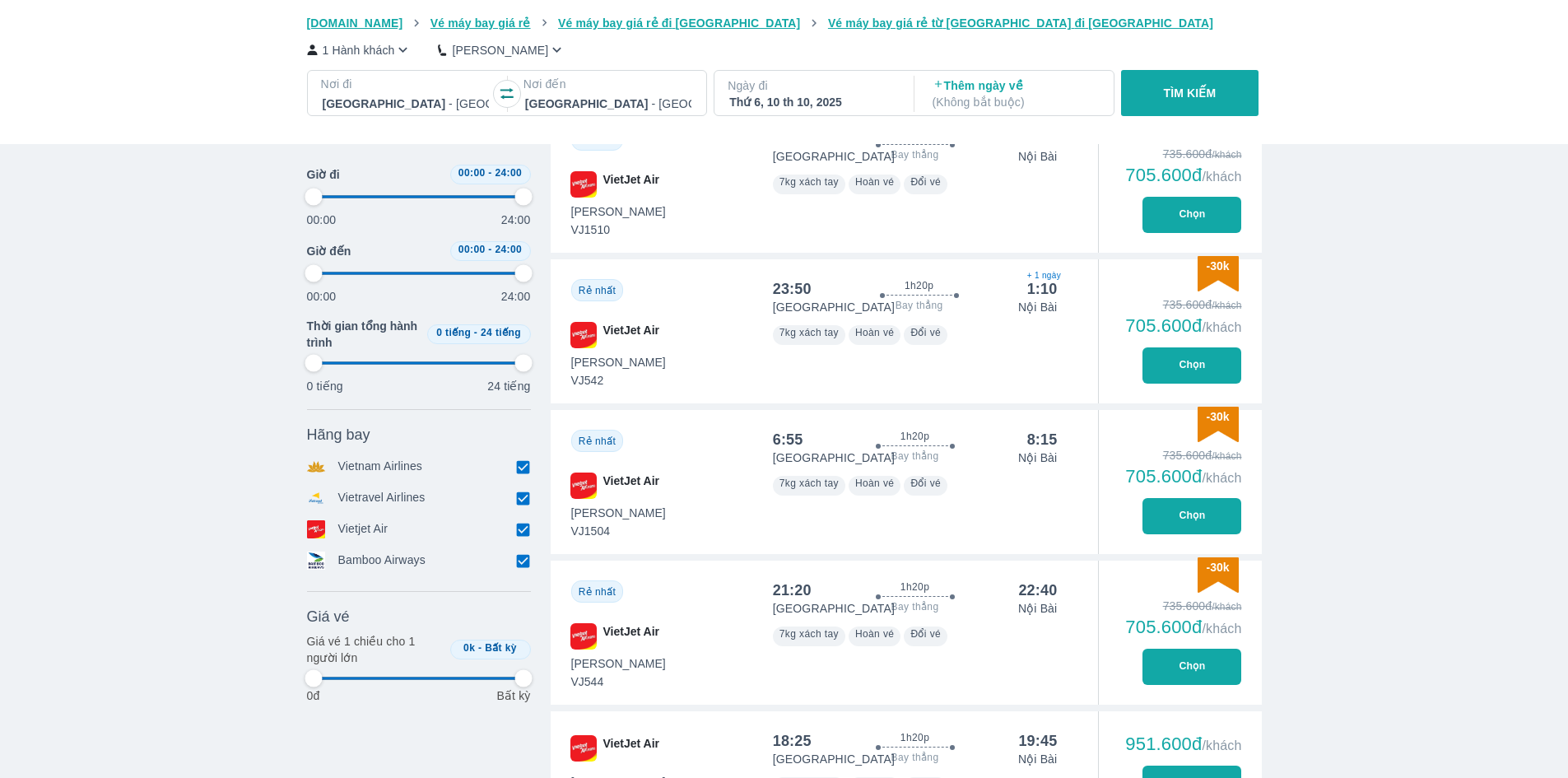
type input "97.9166666666667"
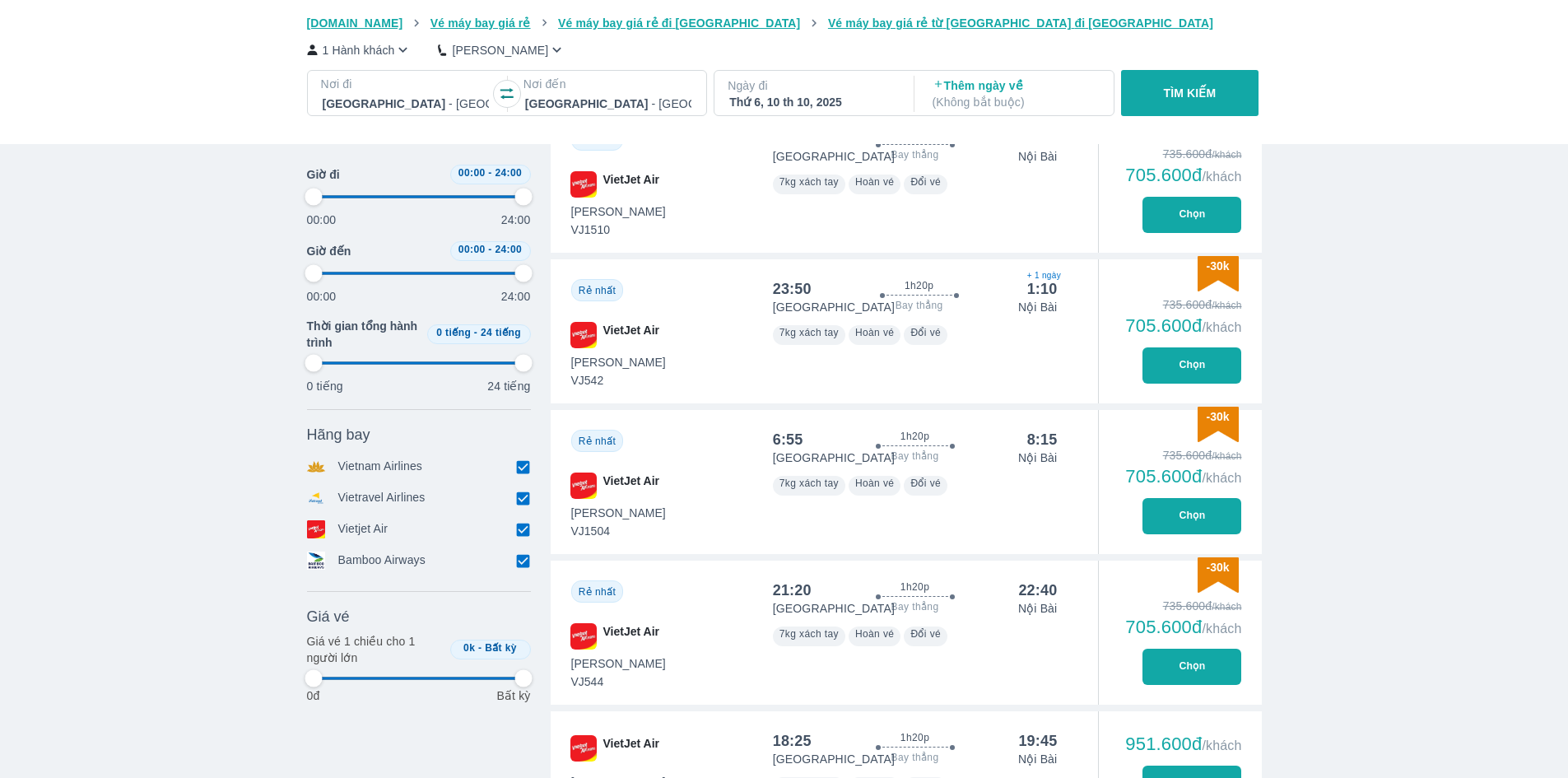
type input "97.9166666666667"
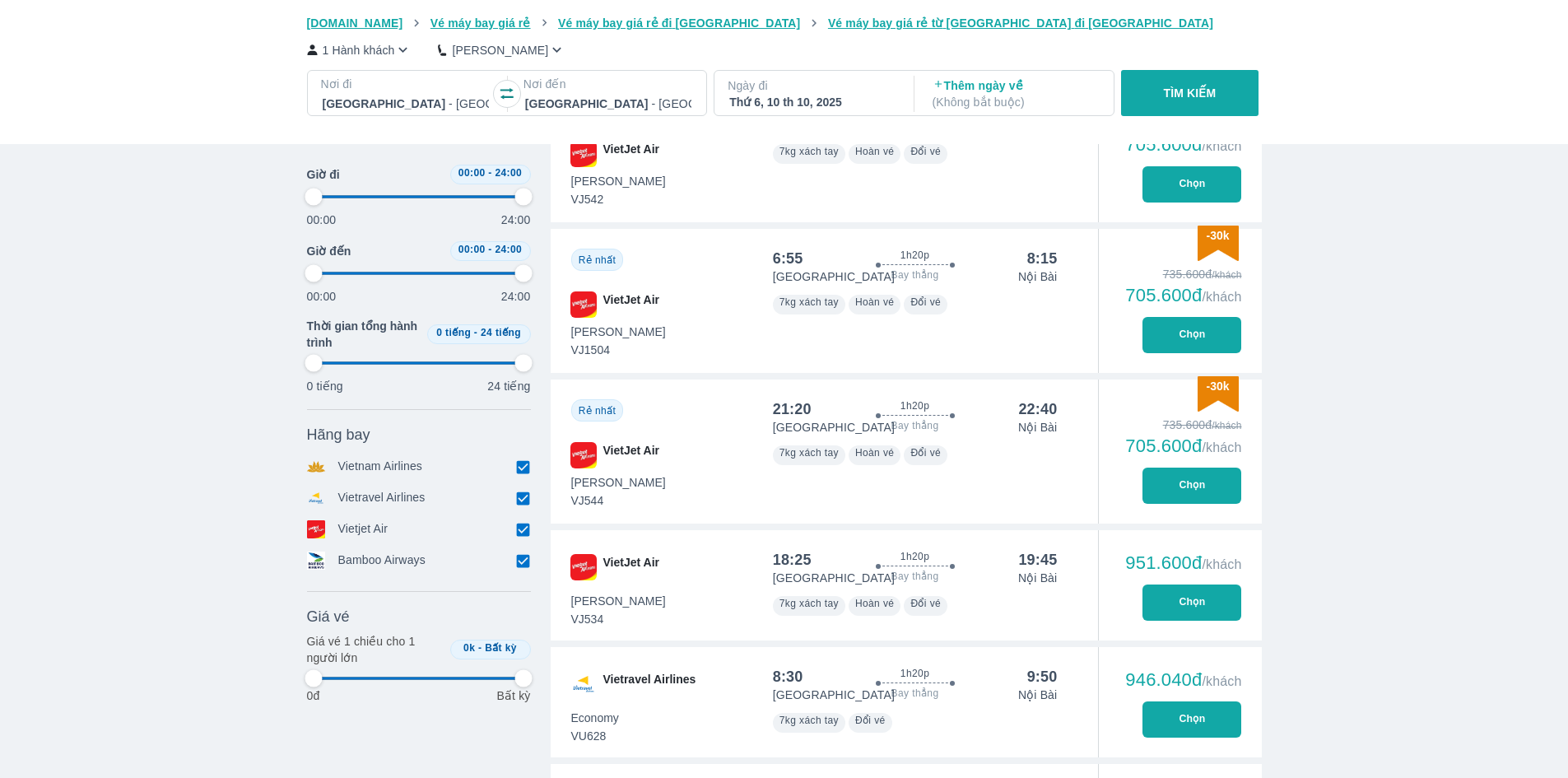
type input "97.9166666666667"
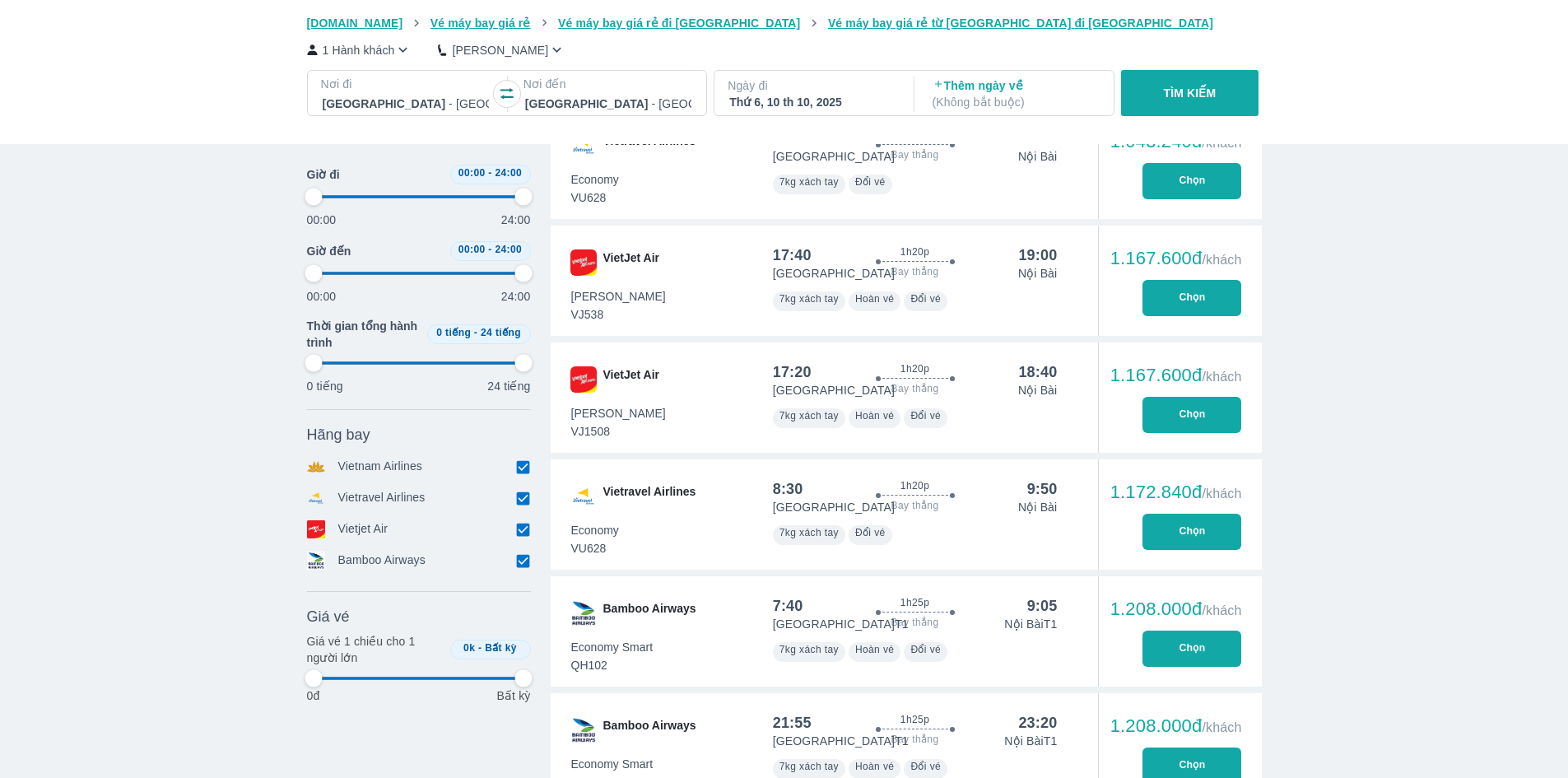
type input "97.9166666666667"
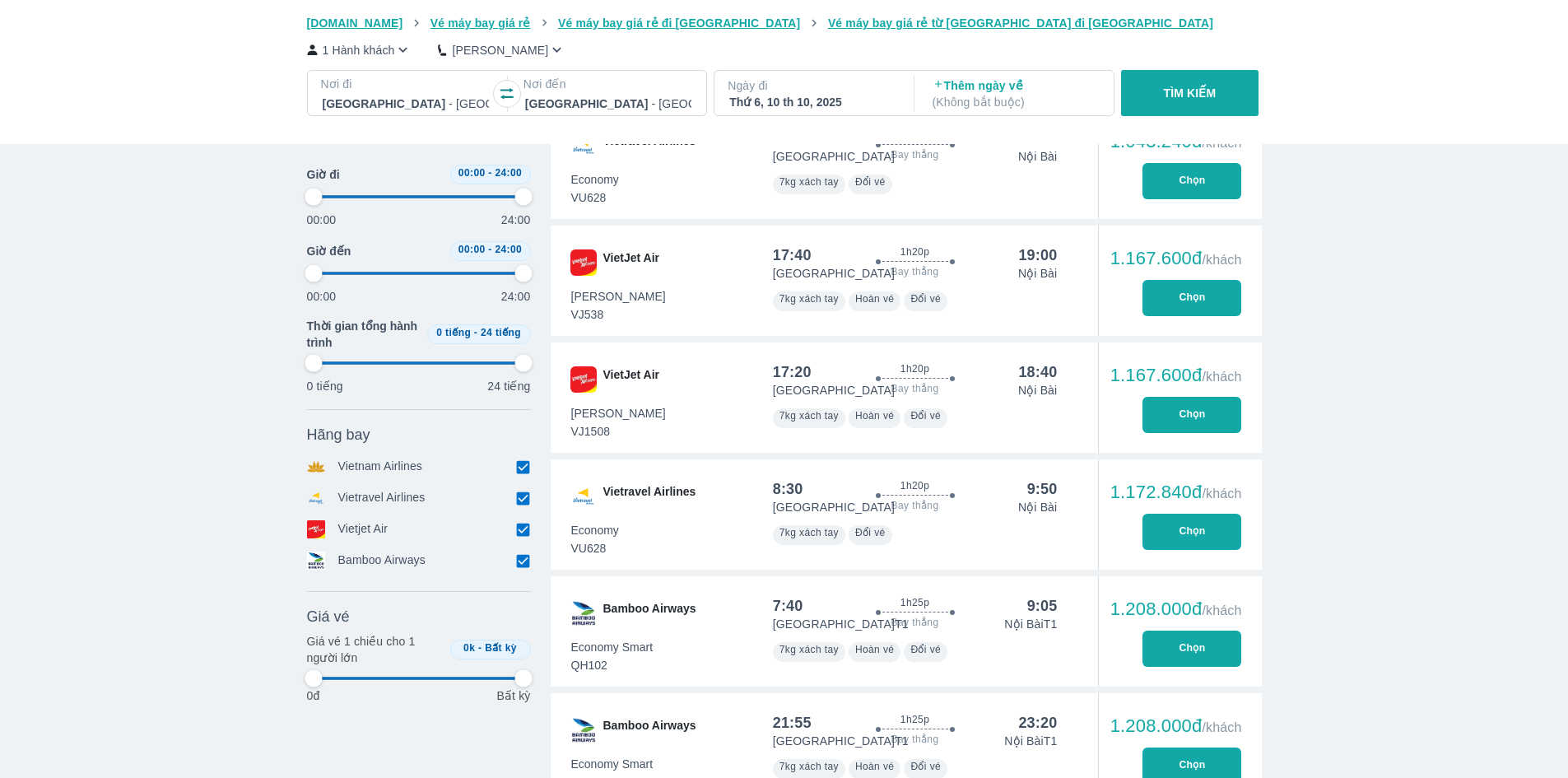
type input "97.9166666666667"
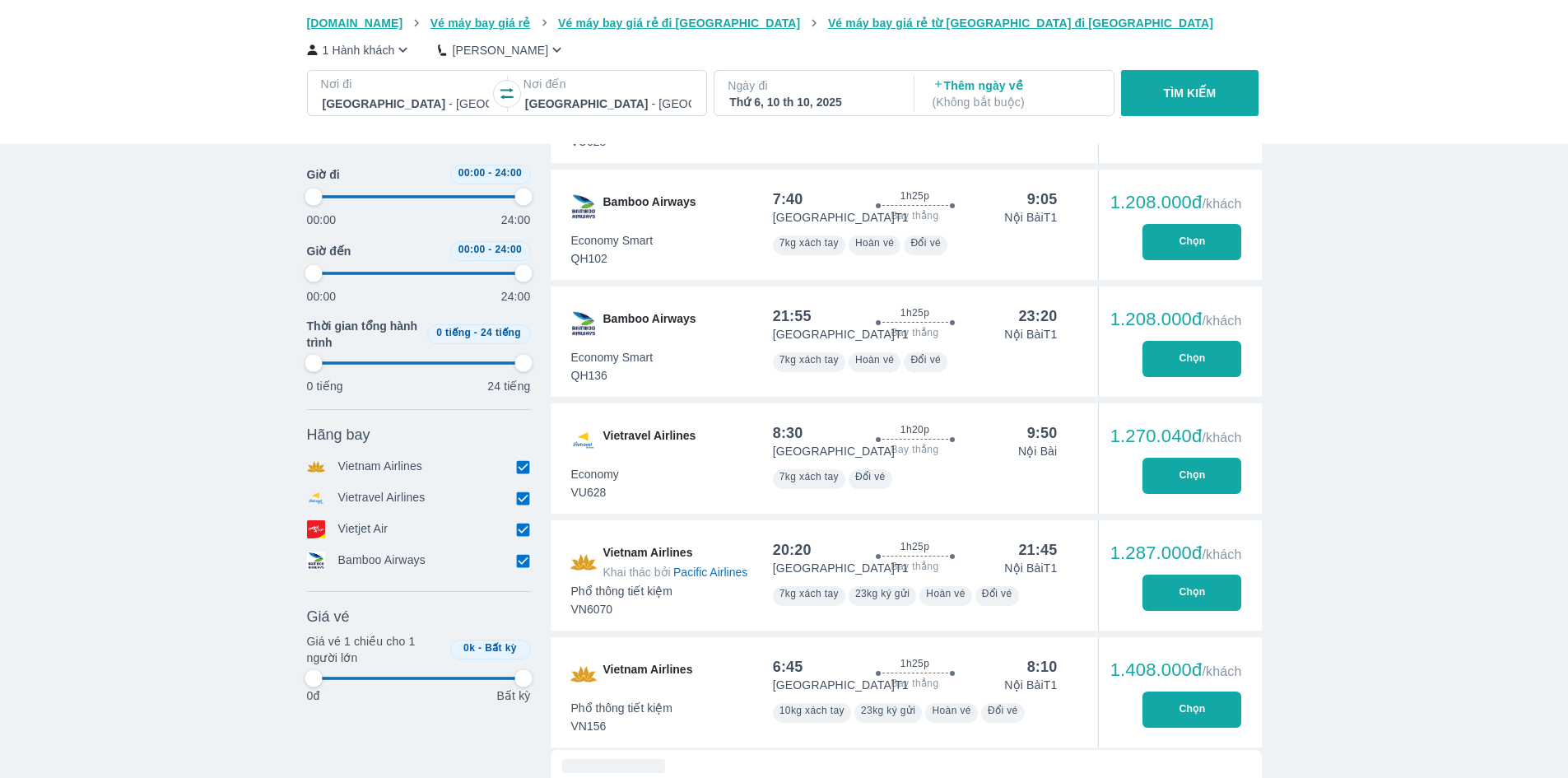
type input "97.9166666666667"
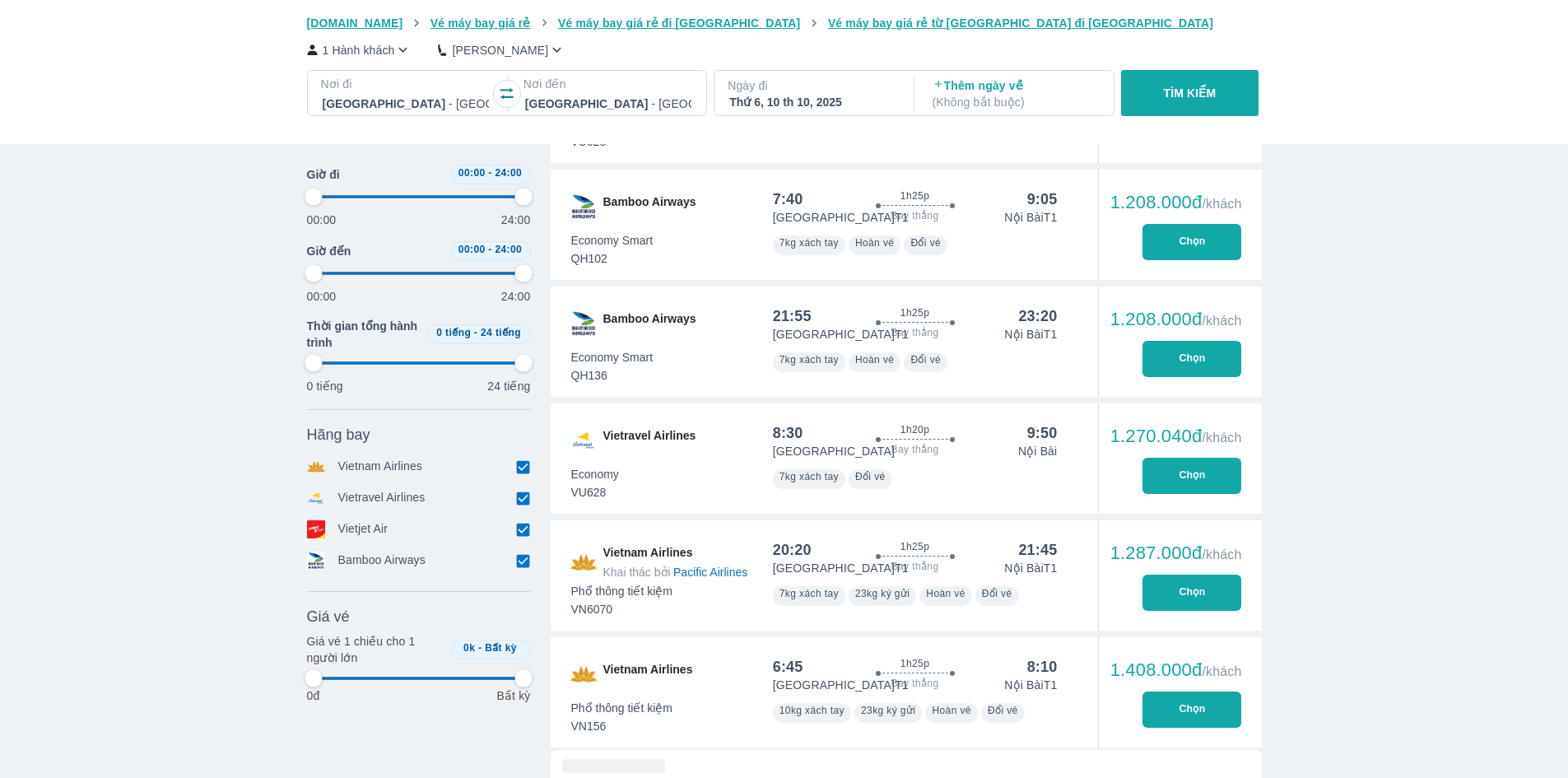
type input "97.9166666666667"
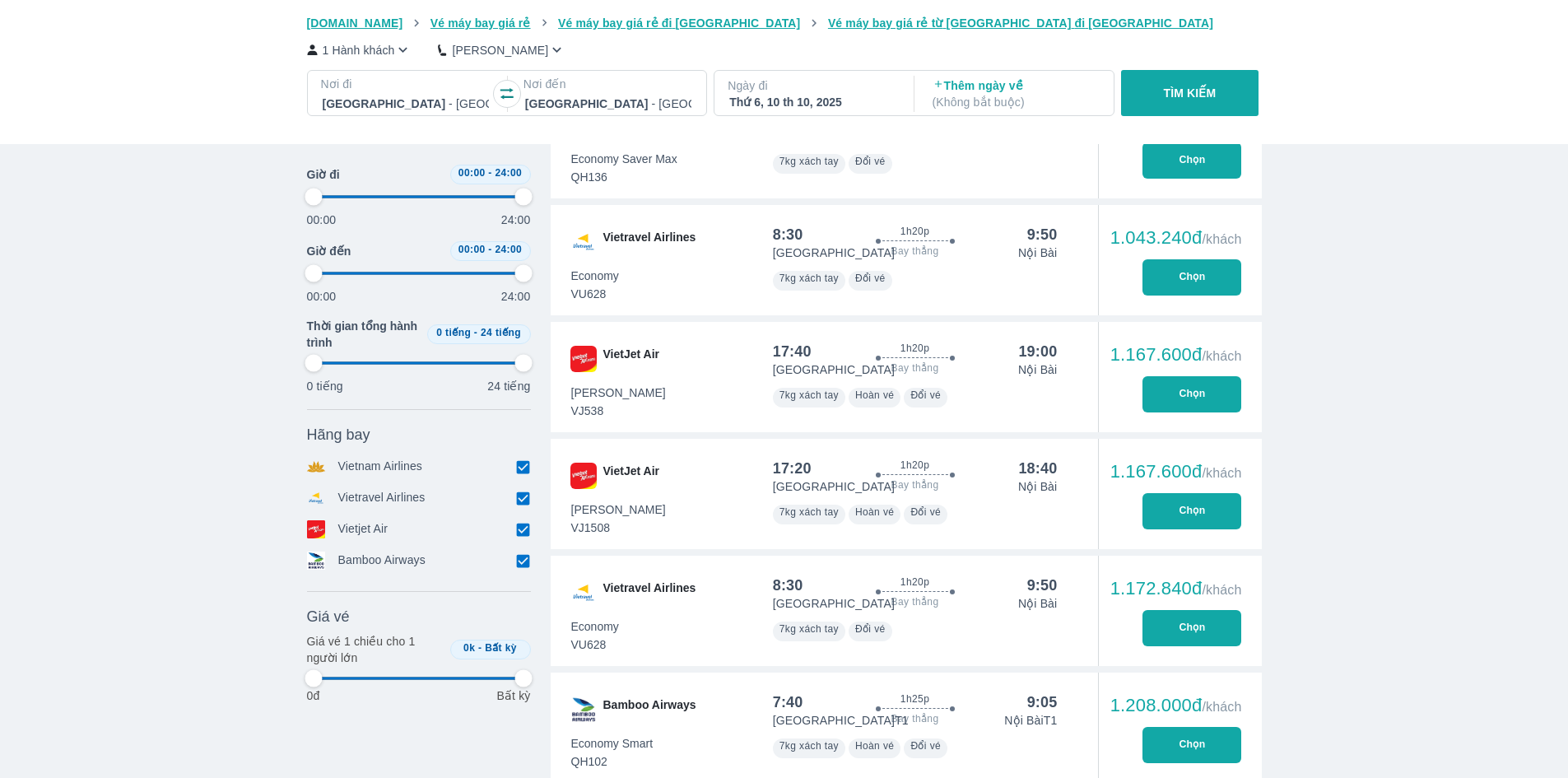
type input "97.9166666666667"
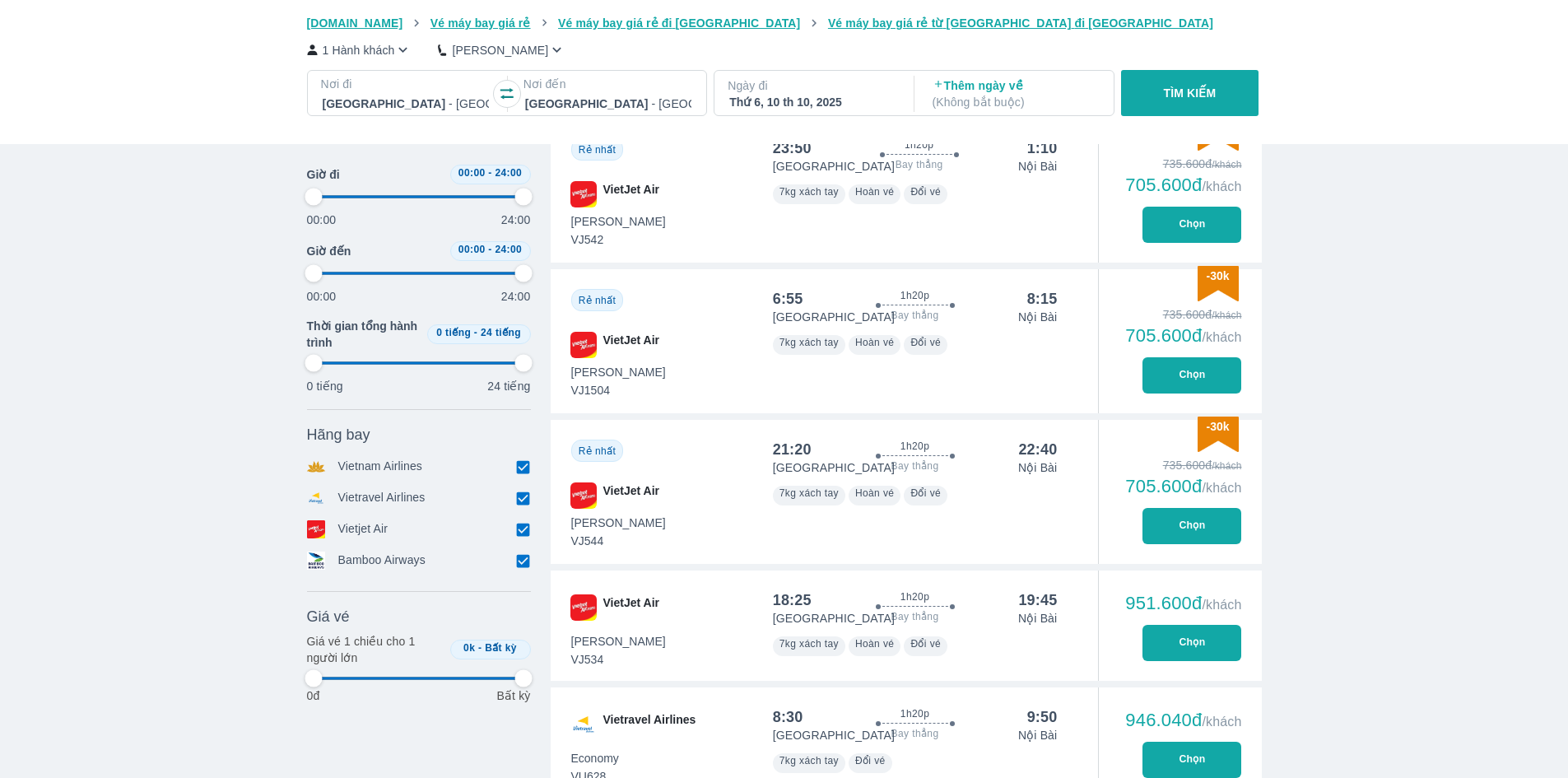
scroll to position [1001, 0]
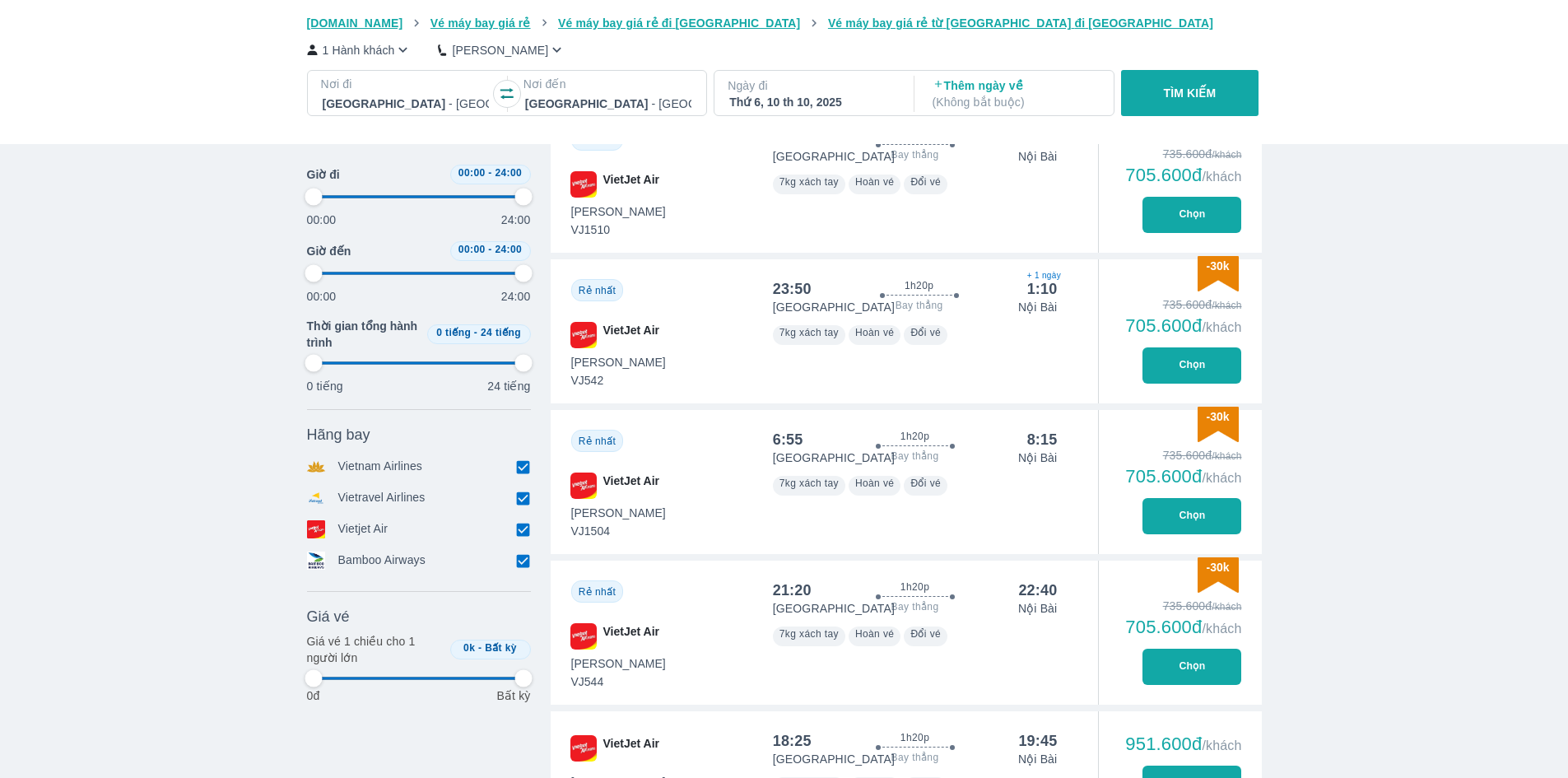
type input "97.9166666666667"
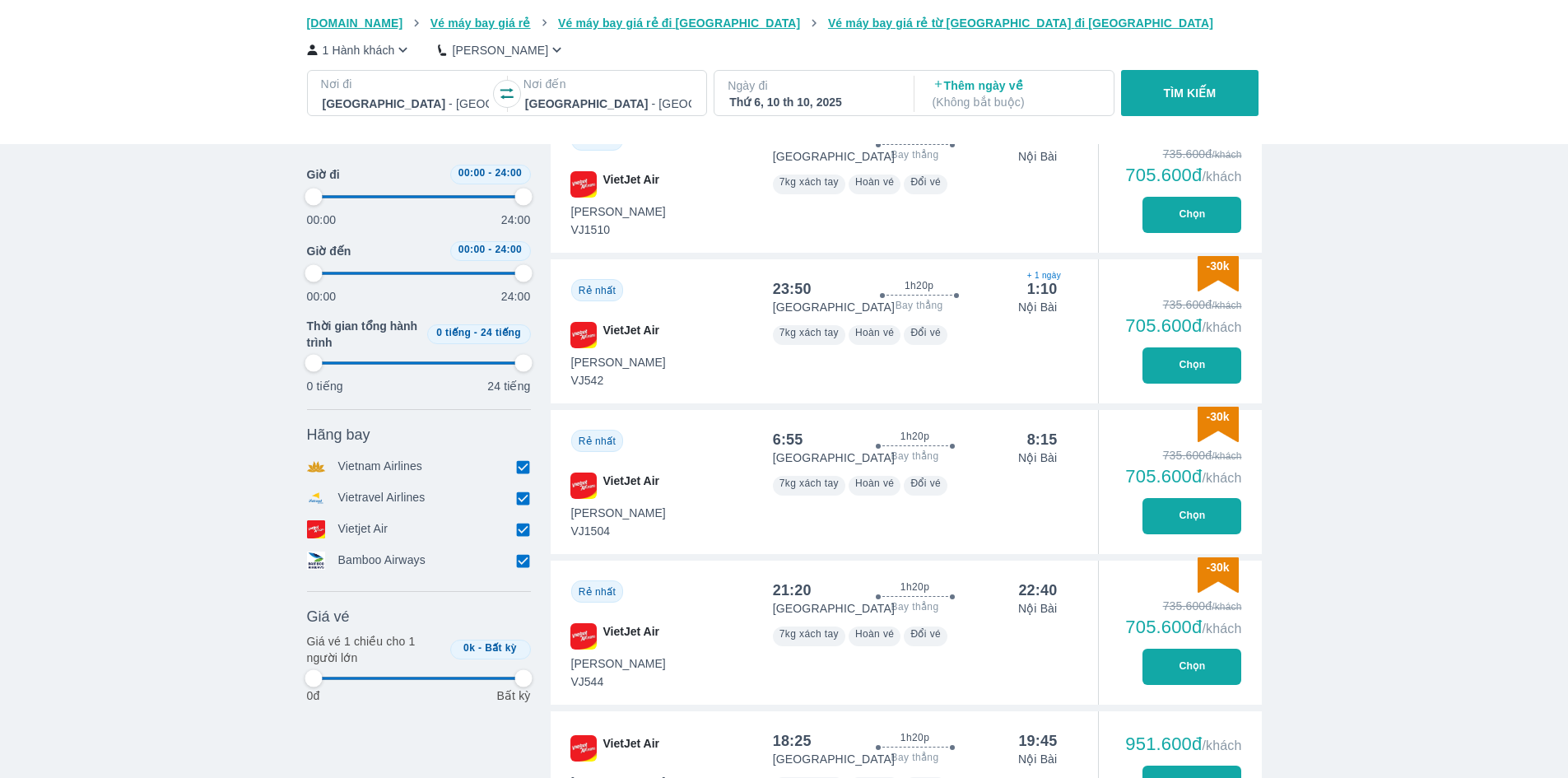
type input "97.9166666666667"
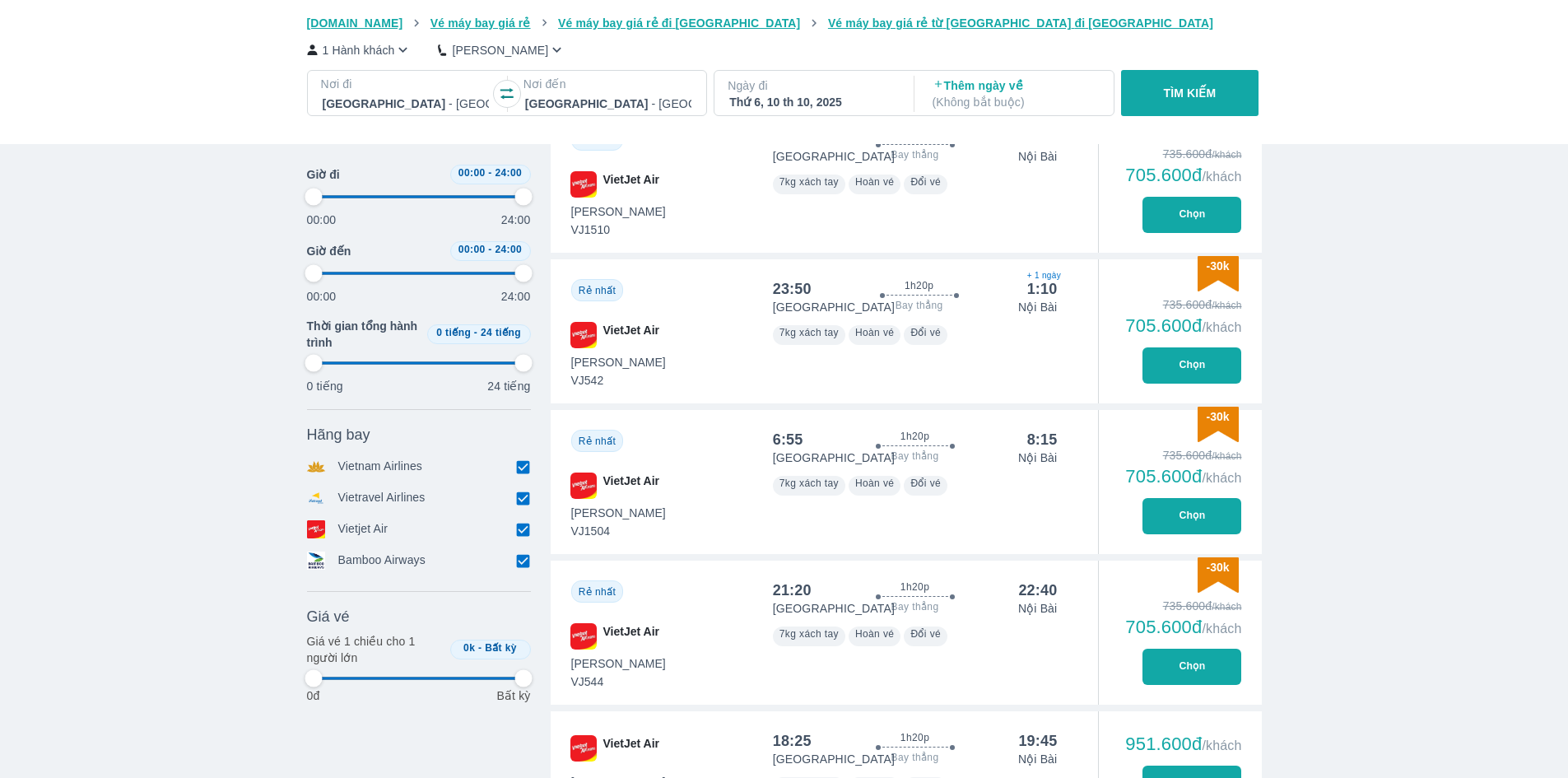
type input "97.9166666666667"
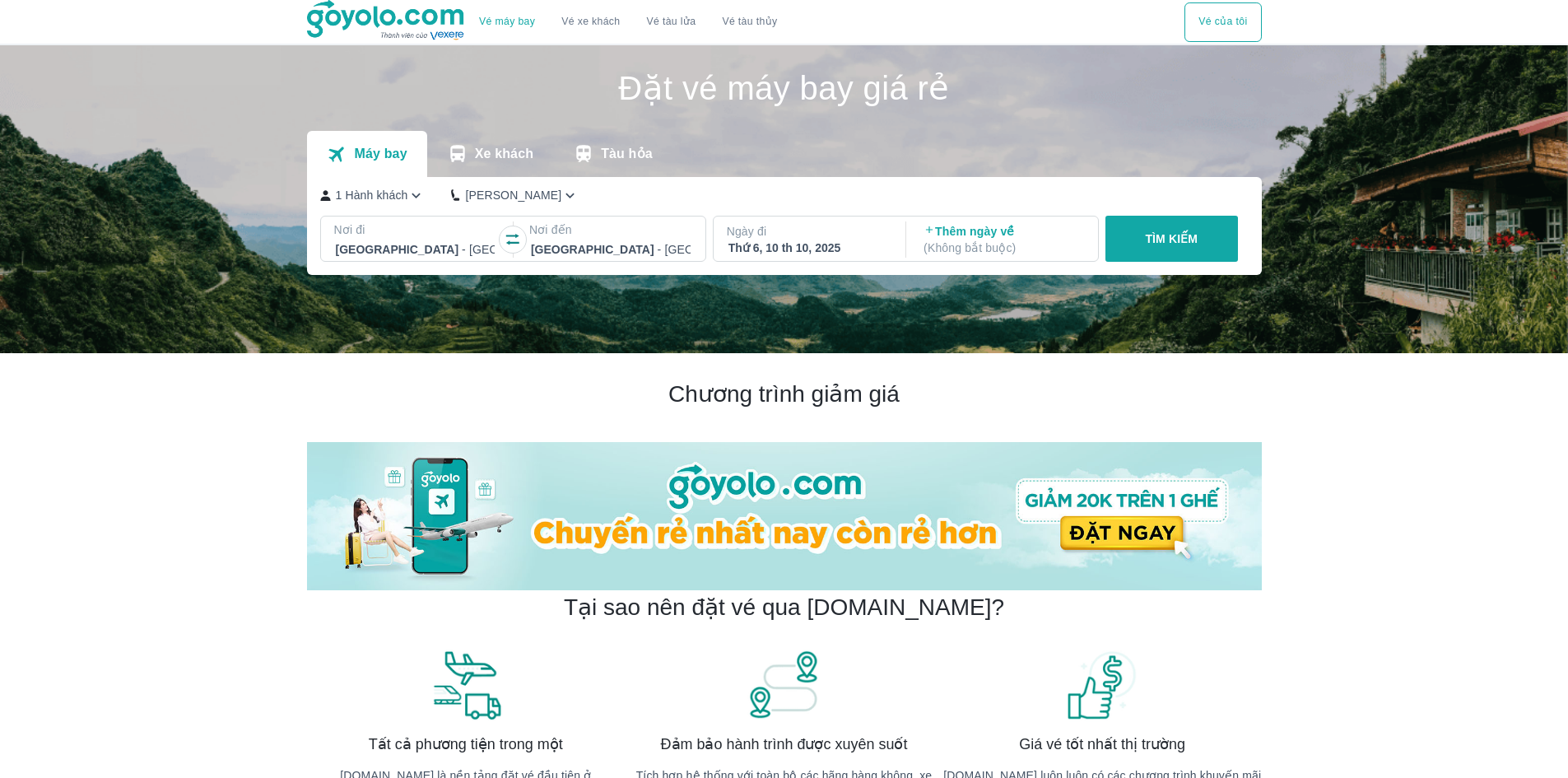
click at [811, 244] on div "Thứ 6, 10 th 10, 2025" at bounding box center [808, 247] width 160 height 17
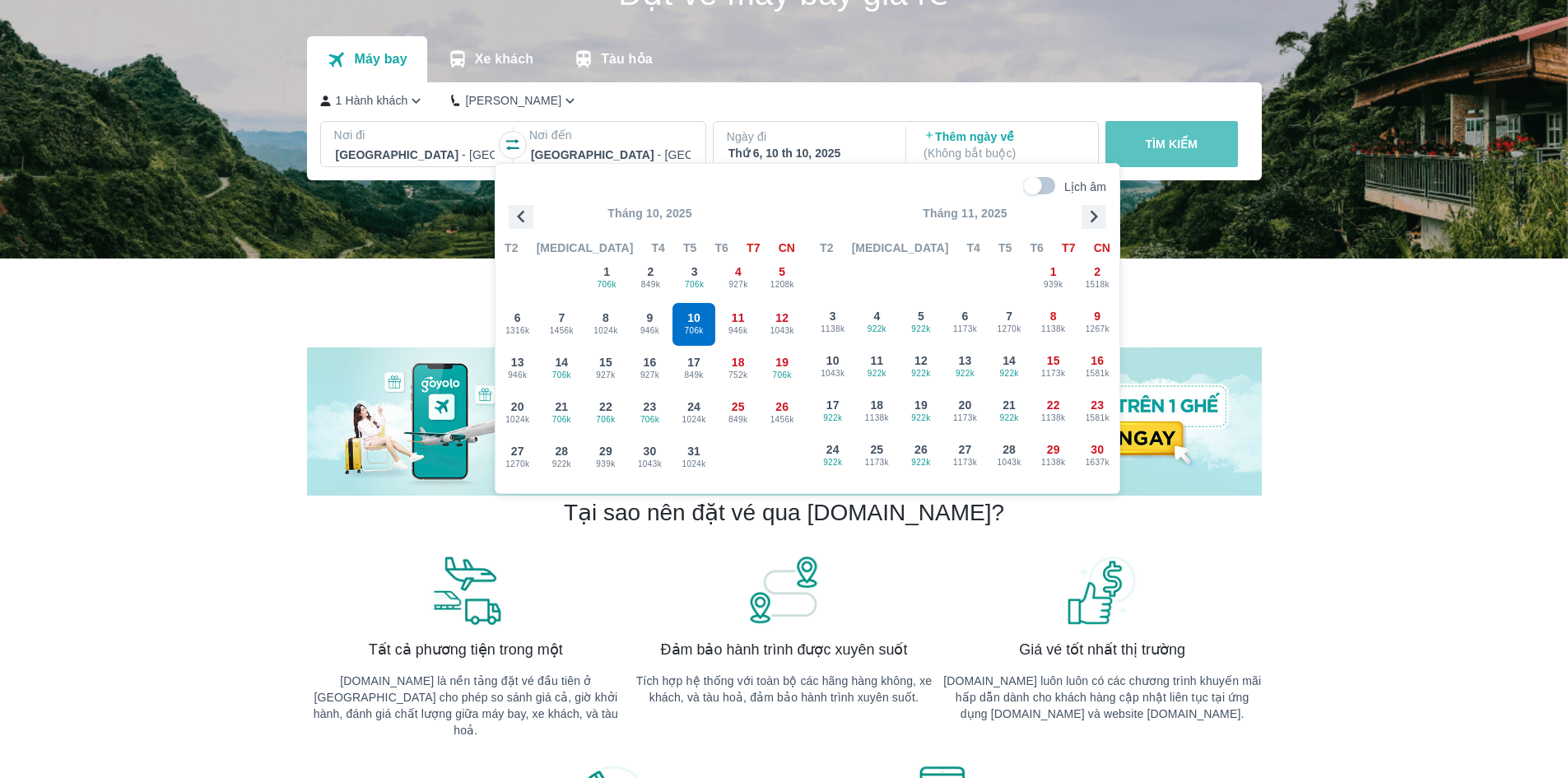
click at [1176, 165] on button "TÌM KIẾM" at bounding box center [1172, 144] width 132 height 46
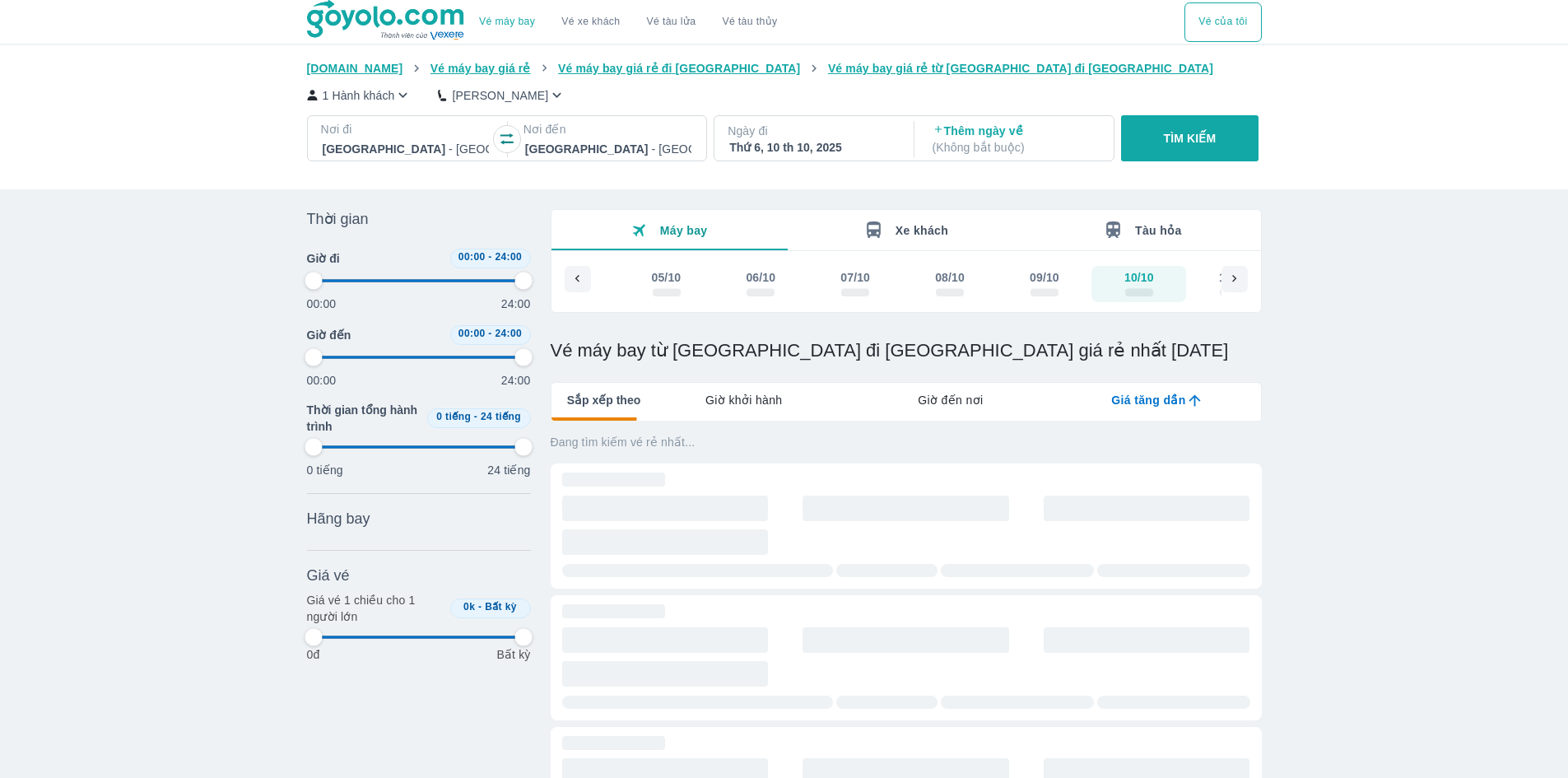
type input "97.9166666666667"
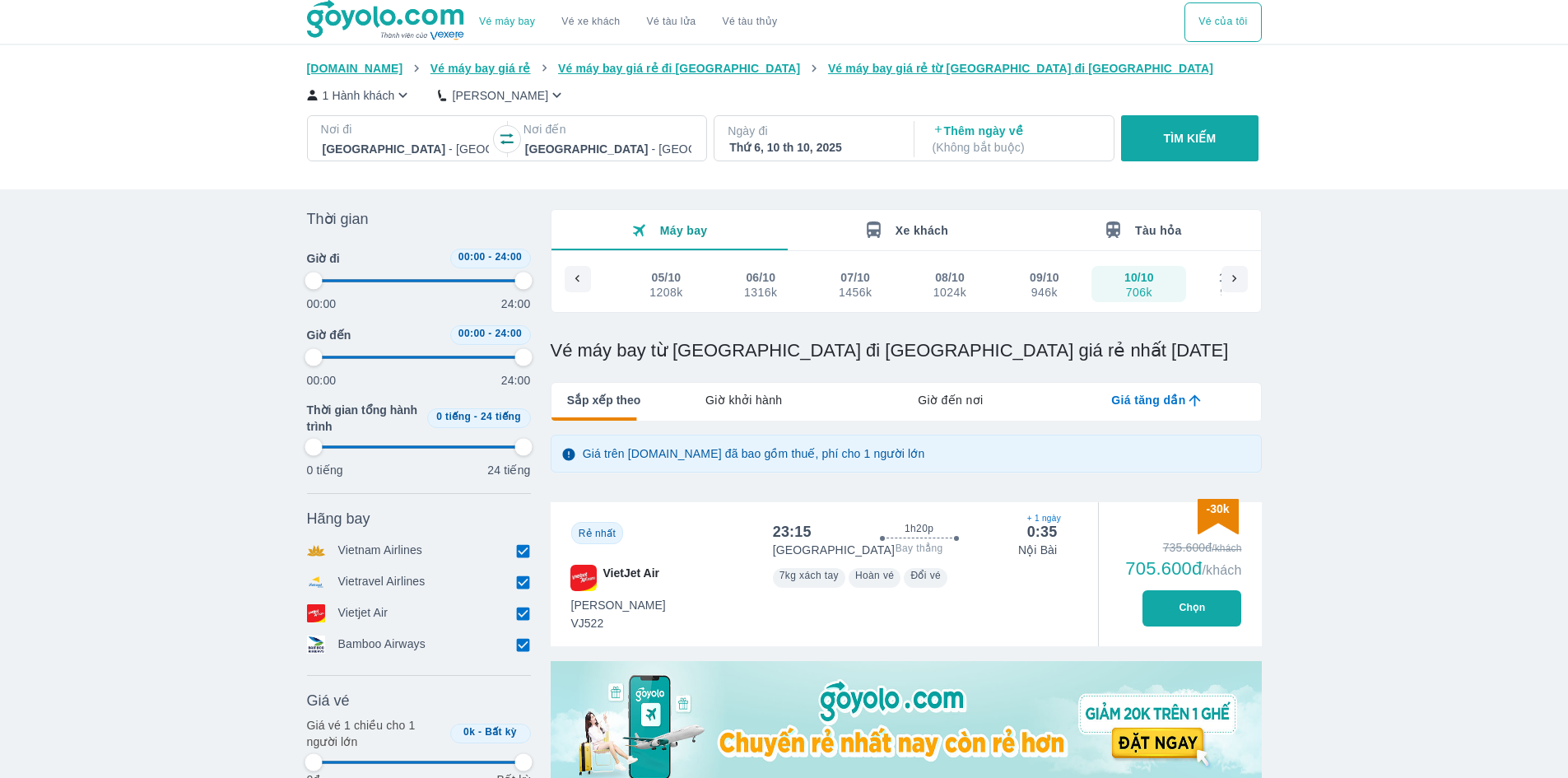
type input "97.9166666666667"
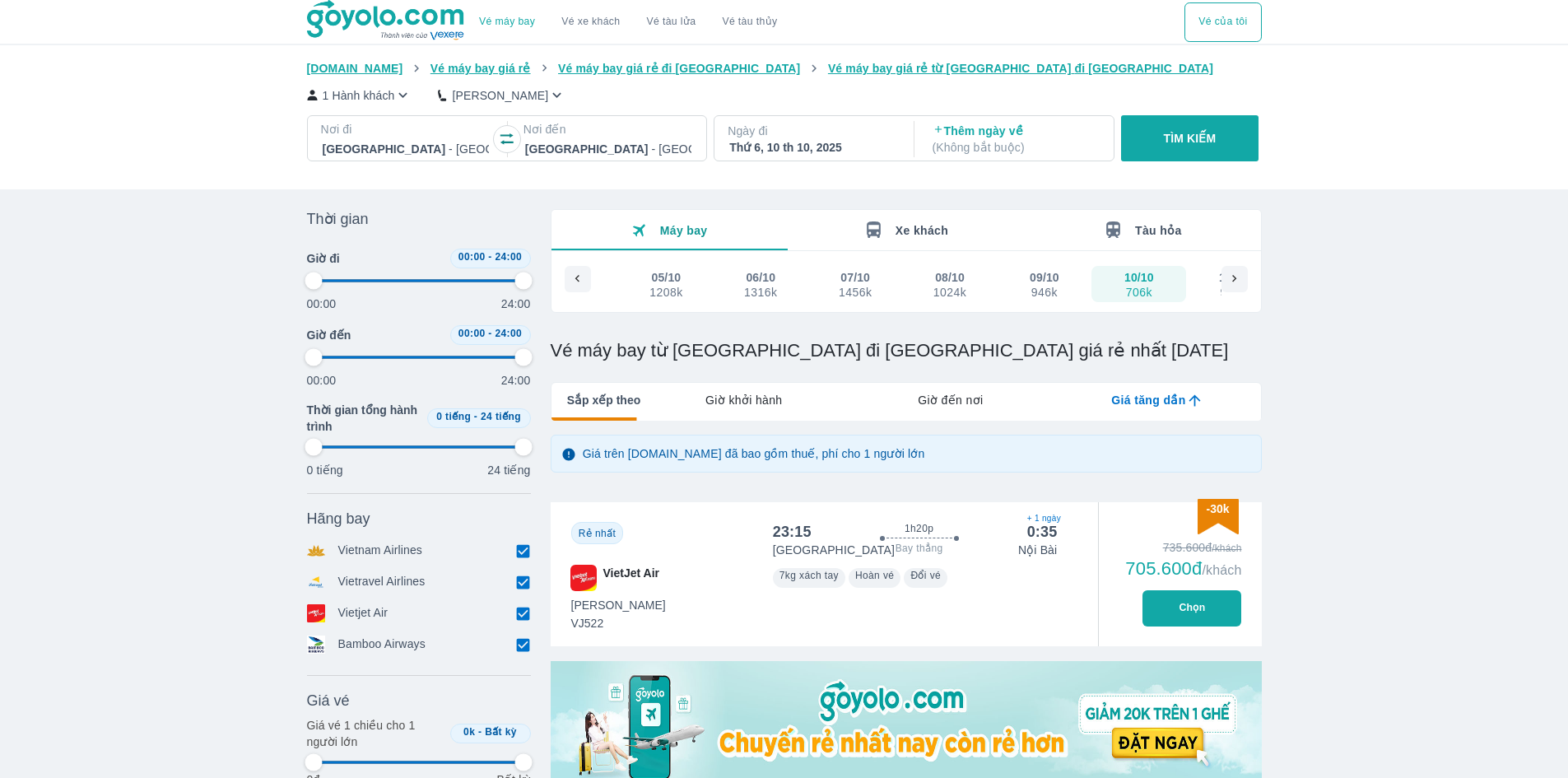
type input "97.9166666666667"
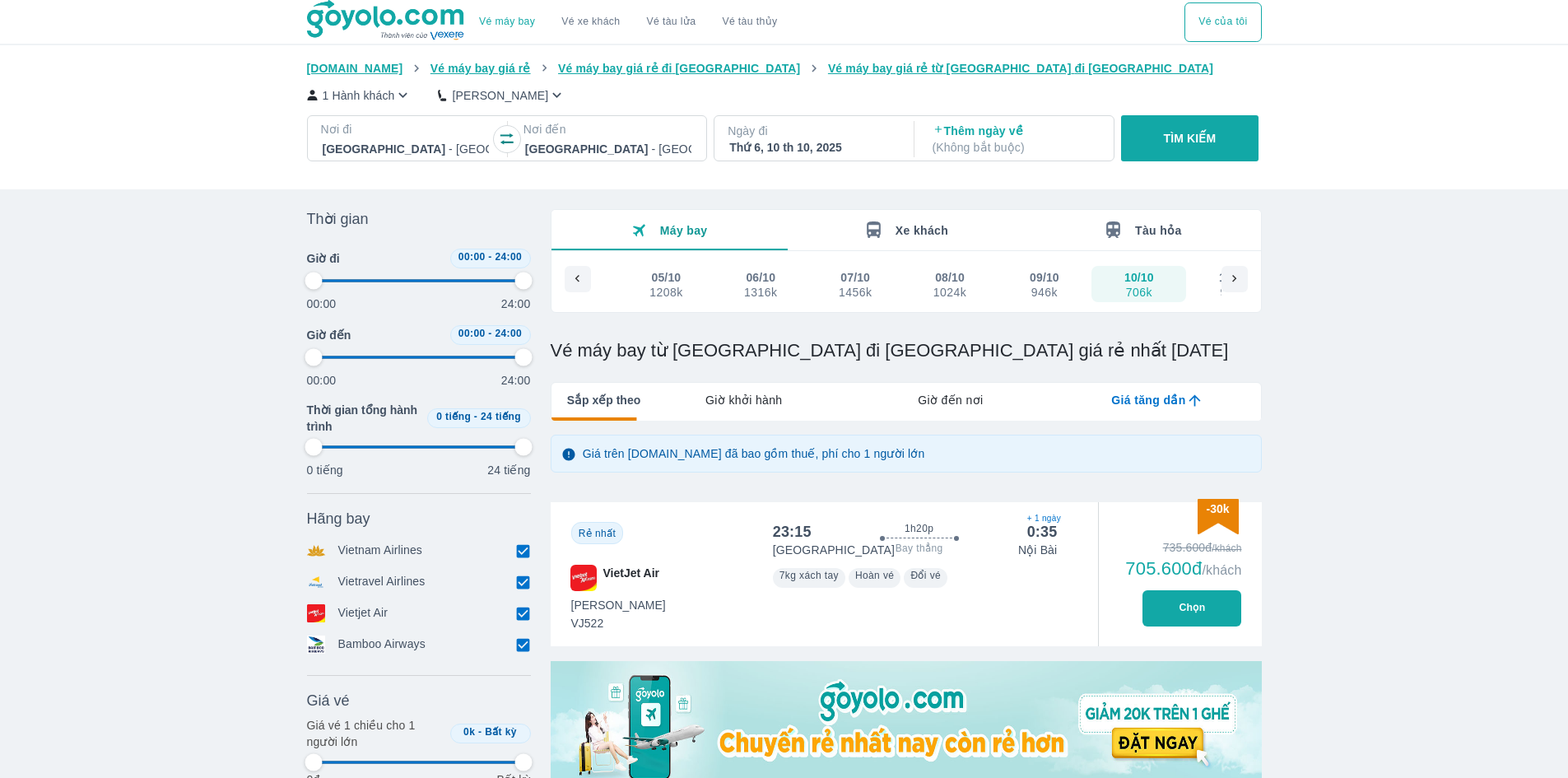
type input "97.9166666666667"
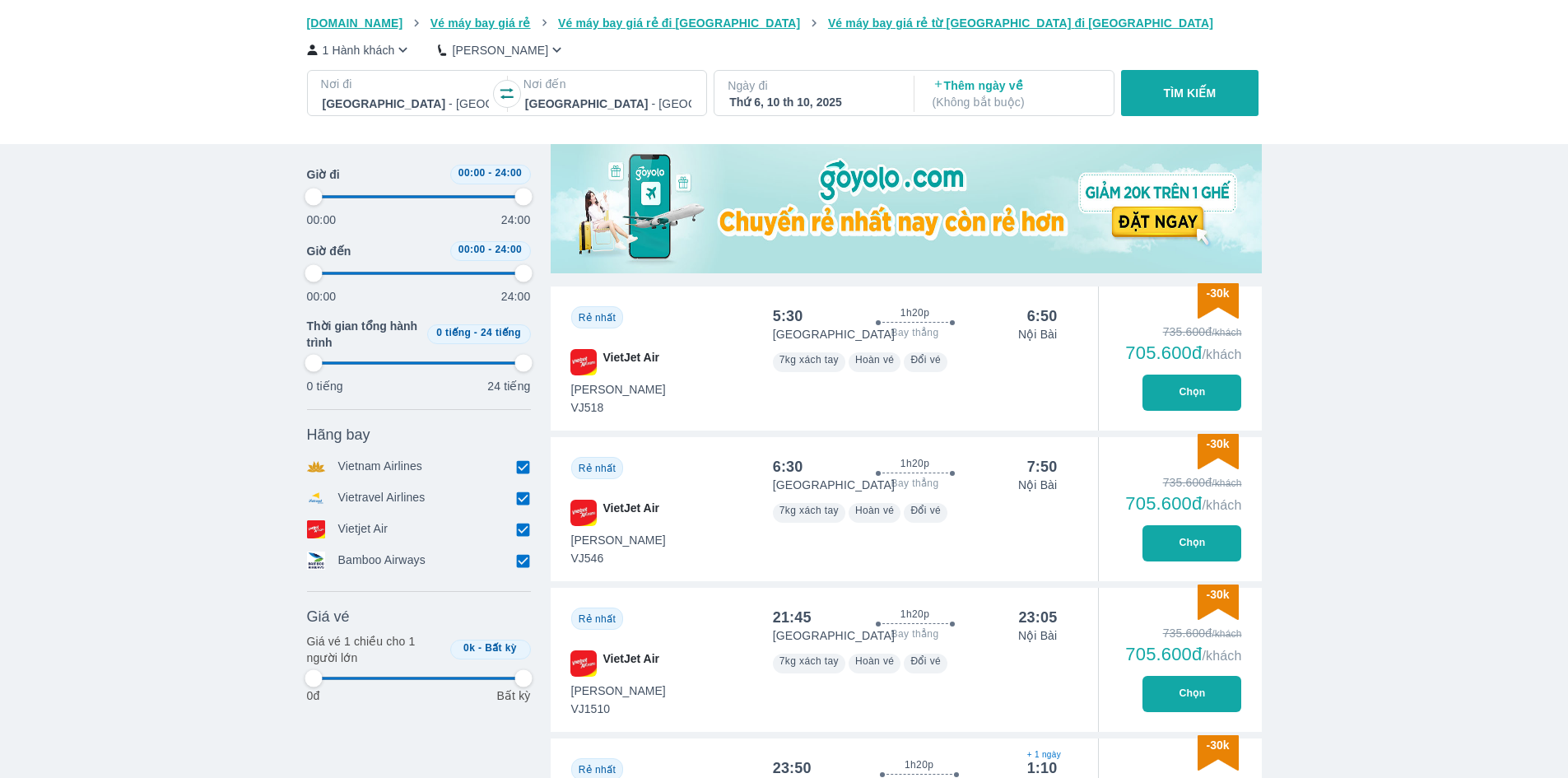
scroll to position [577, 0]
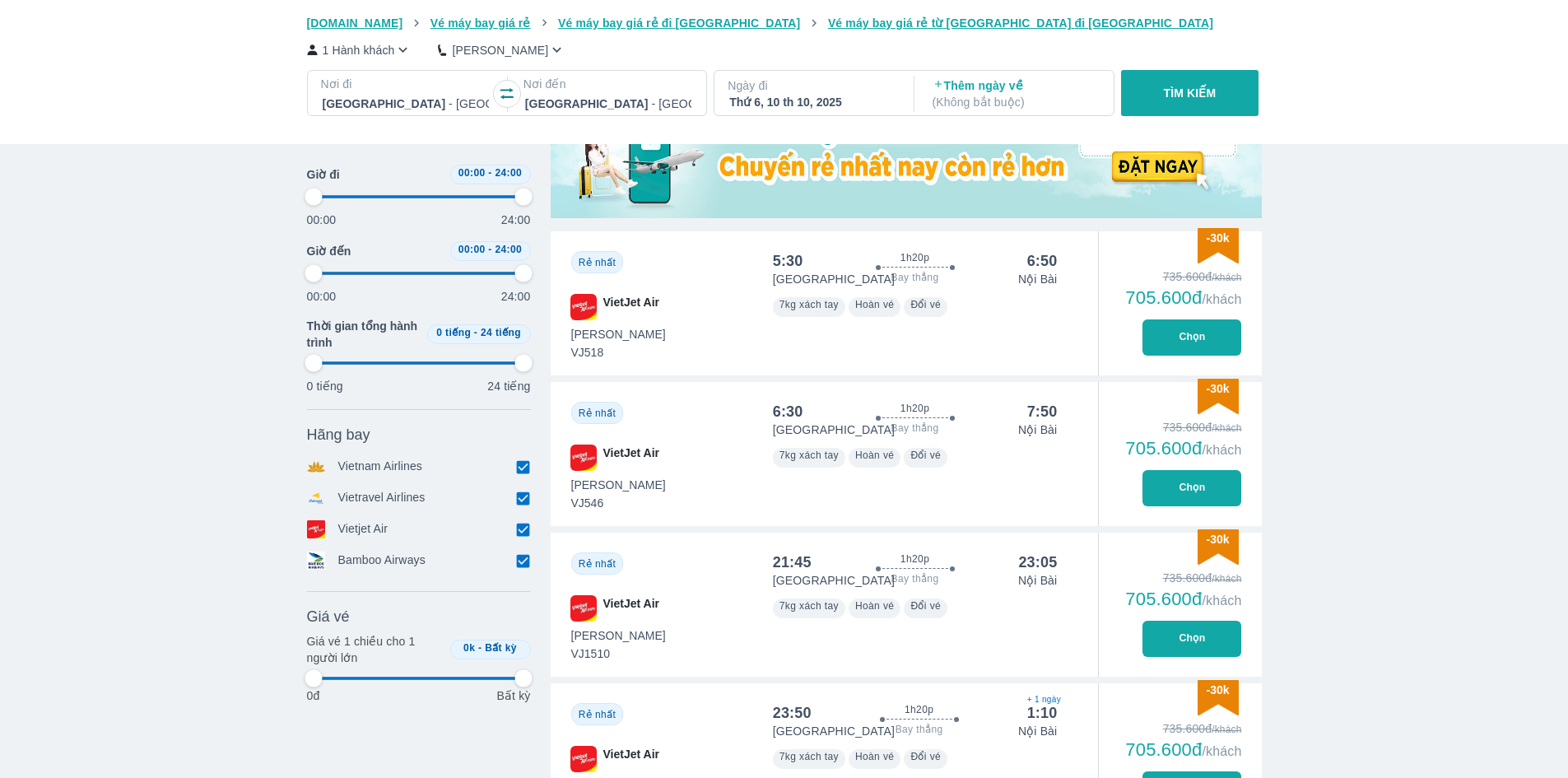
type input "97.9166666666667"
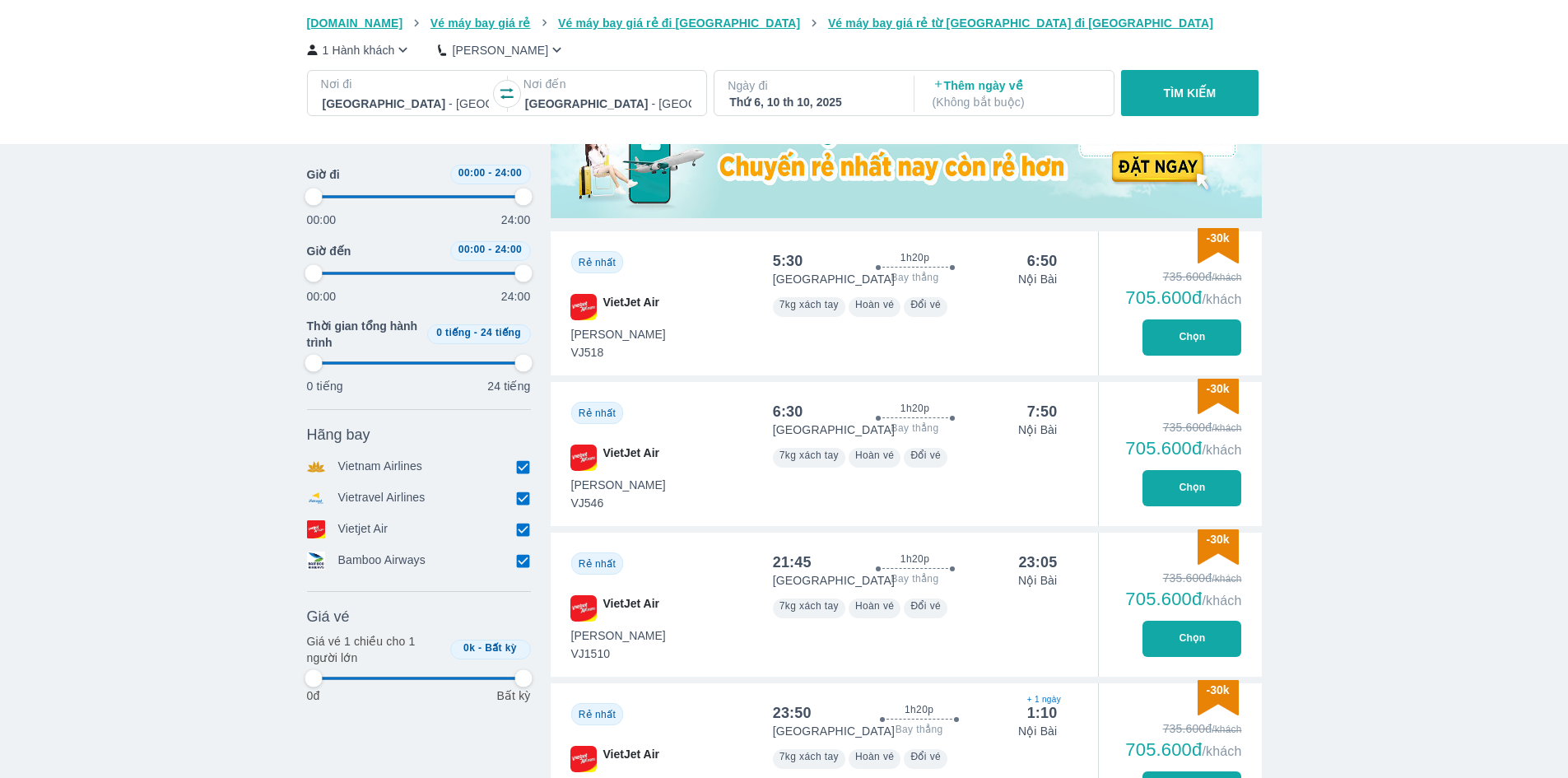
type input "97.9166666666667"
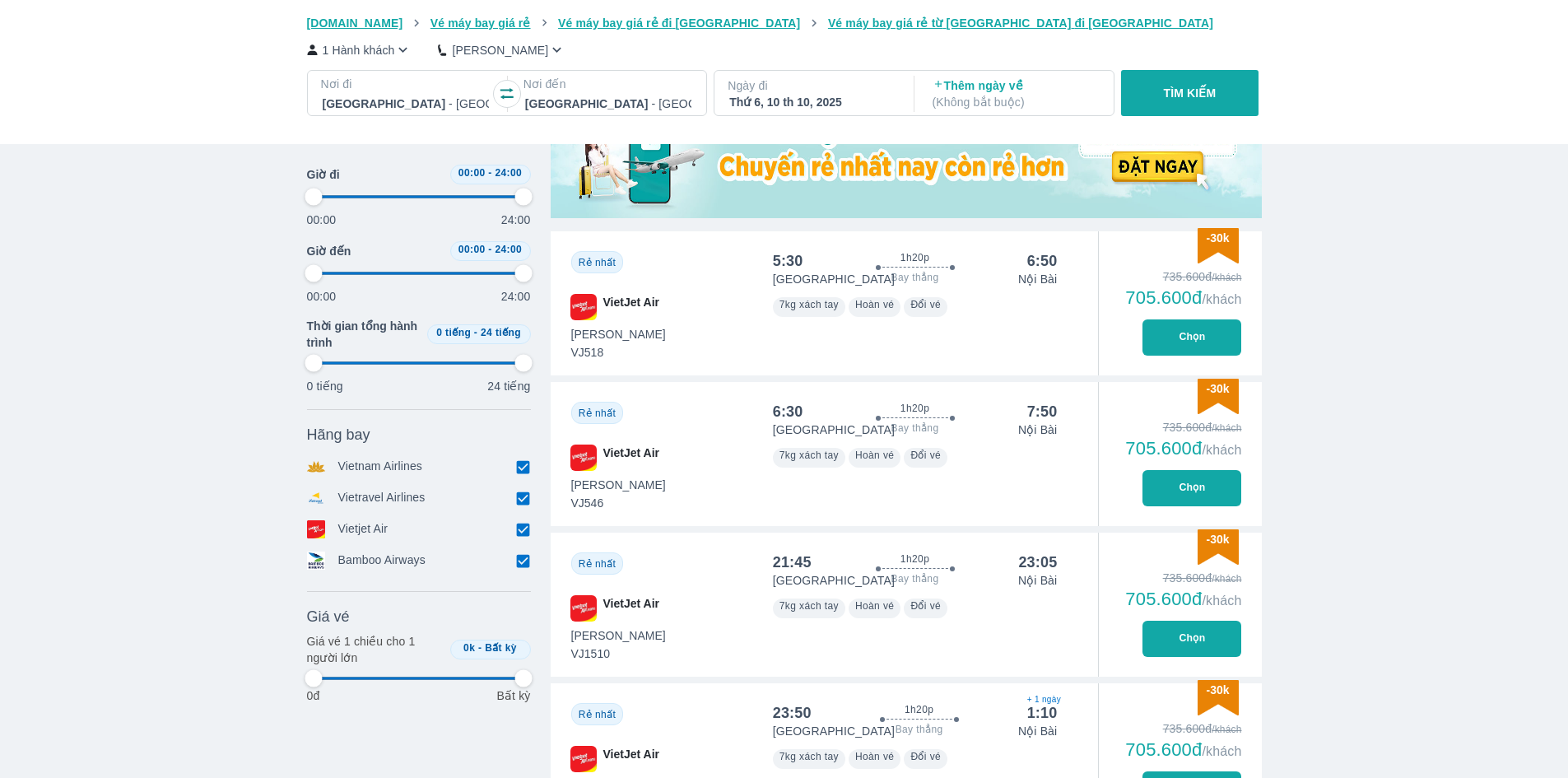
type input "97.9166666666667"
